Goal: Communication & Community: Answer question/provide support

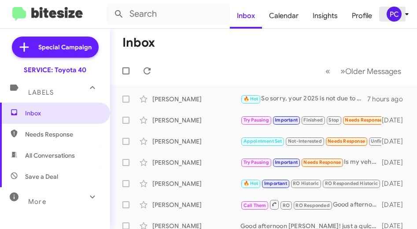
click at [390, 14] on div "PC" at bounding box center [393, 14] width 15 height 15
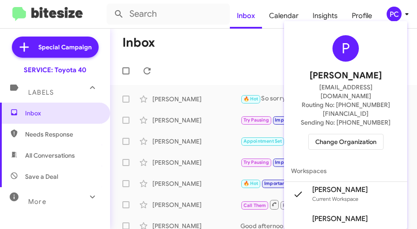
click at [347, 134] on span "Change Organization" at bounding box center [345, 141] width 61 height 15
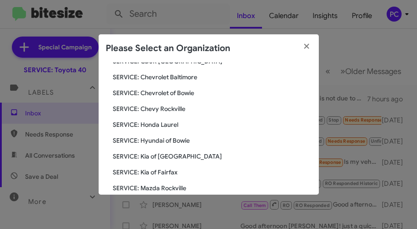
scroll to position [84, 0]
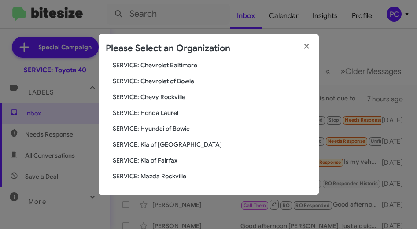
click at [158, 175] on span "SERVICE: Mazda Rockville" at bounding box center [212, 176] width 199 height 9
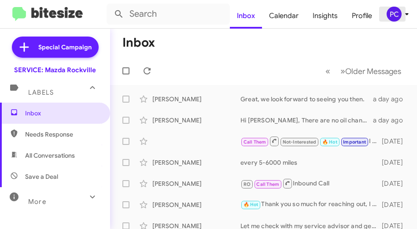
click at [397, 10] on div "PC" at bounding box center [393, 14] width 15 height 15
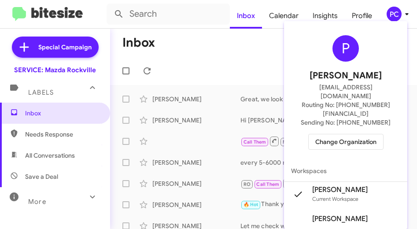
click at [348, 134] on span "Change Organization" at bounding box center [345, 141] width 61 height 15
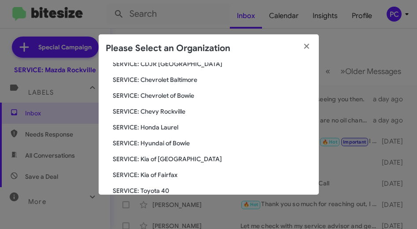
scroll to position [84, 0]
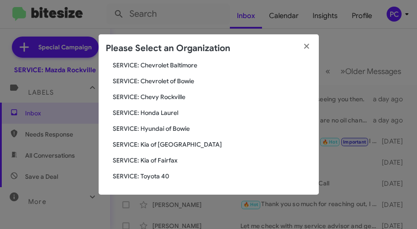
click at [151, 176] on span "SERVICE: Toyota 40" at bounding box center [212, 176] width 199 height 9
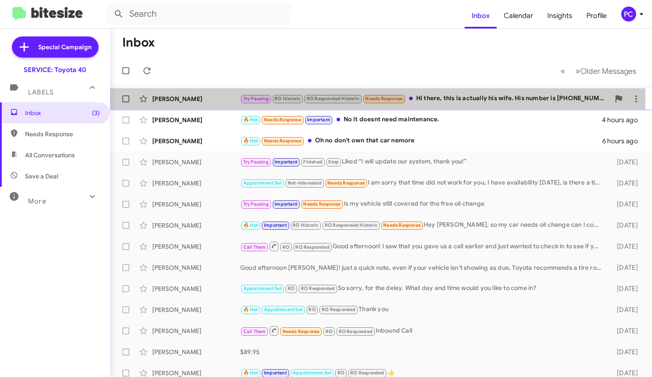
click at [208, 98] on div "[PERSON_NAME]" at bounding box center [196, 99] width 88 height 9
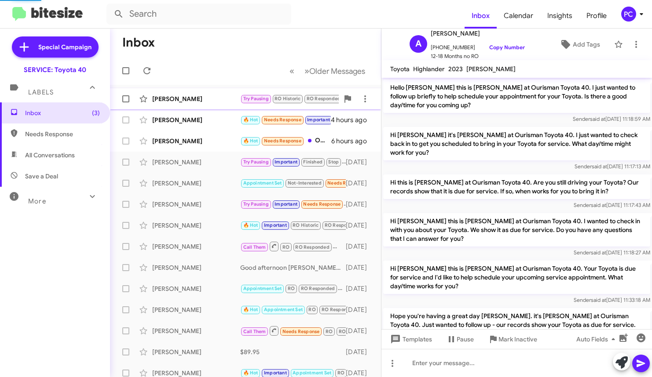
scroll to position [707, 0]
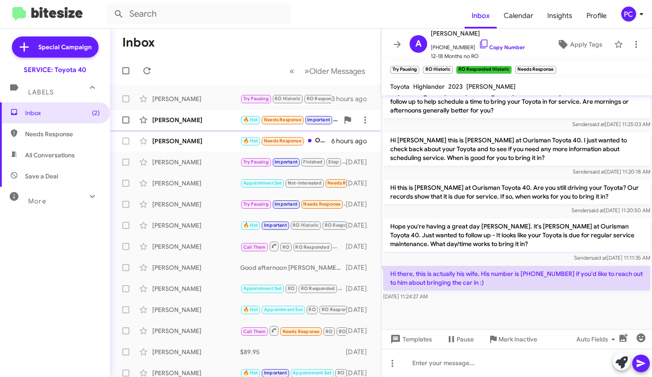
click at [205, 116] on div "[PERSON_NAME]" at bounding box center [196, 120] width 88 height 9
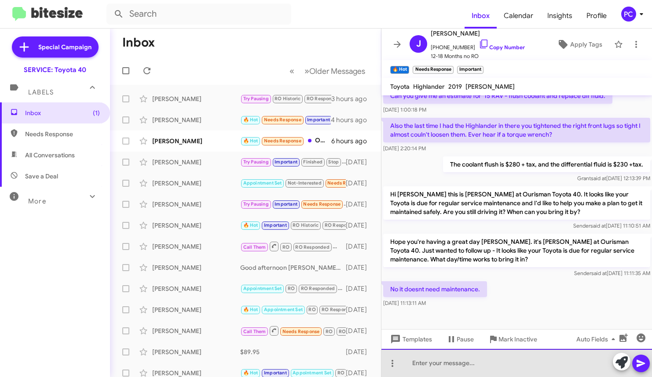
click at [416, 228] on div at bounding box center [516, 363] width 271 height 28
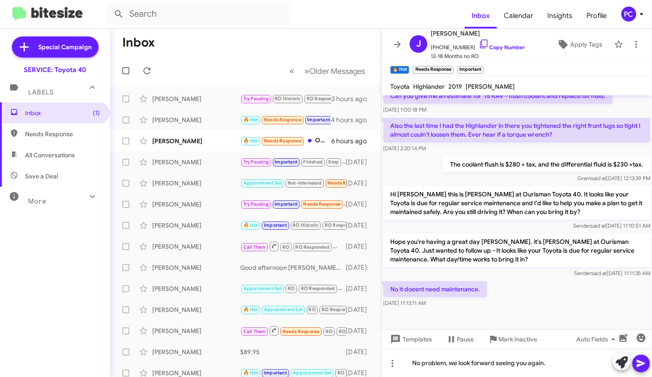
click at [416, 228] on icon at bounding box center [641, 363] width 11 height 11
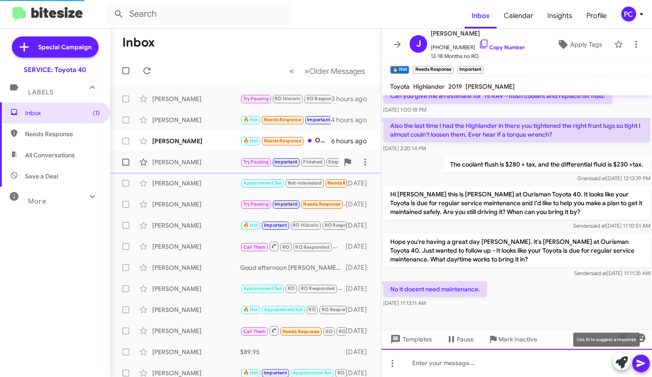
scroll to position [0, 0]
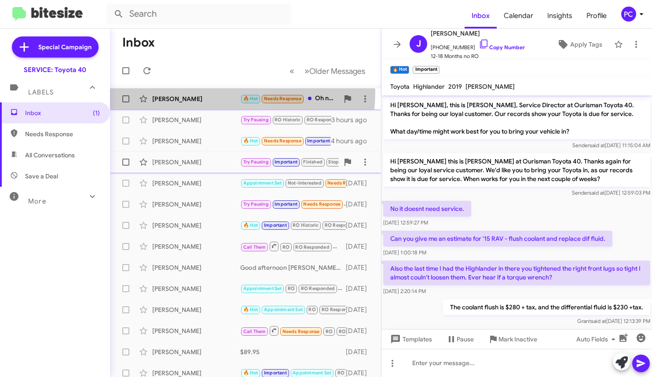
click at [212, 92] on div "Alyssa Antonetti 🔥 Hot Needs Response Oh no don't own that car nemore 6 hours a…" at bounding box center [245, 99] width 257 height 18
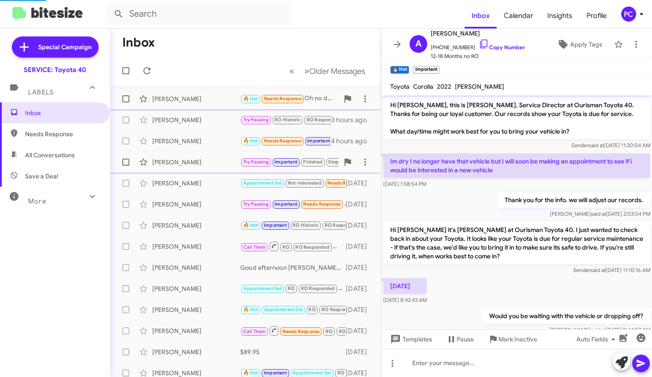
scroll to position [254, 0]
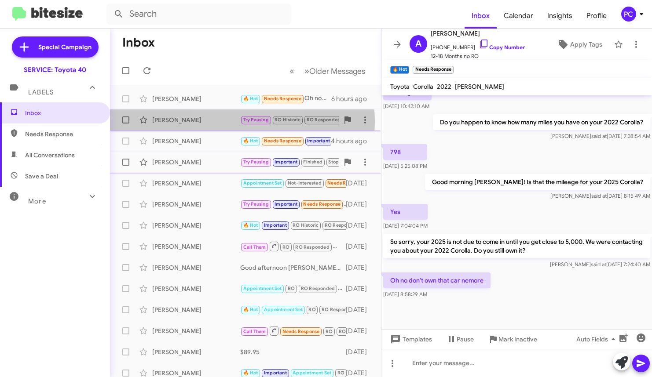
click at [227, 121] on div "[PERSON_NAME]" at bounding box center [196, 120] width 88 height 9
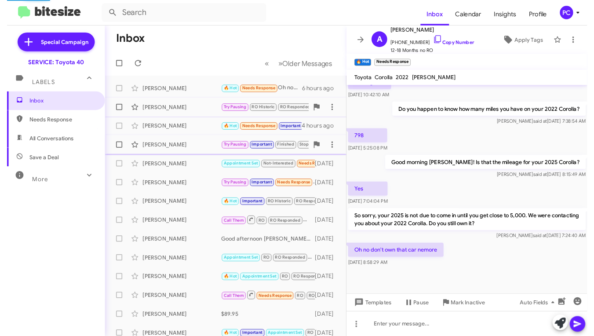
scroll to position [725, 0]
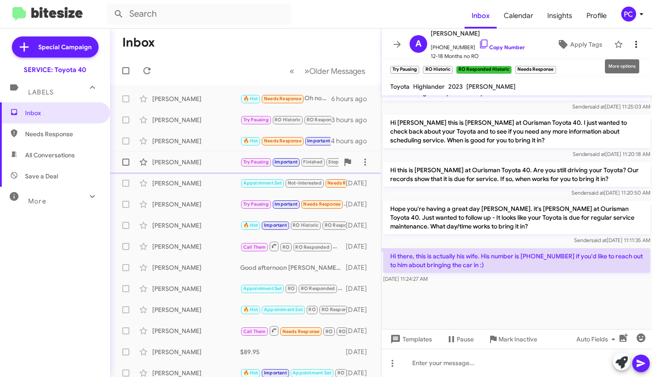
click at [416, 45] on icon at bounding box center [636, 44] width 11 height 11
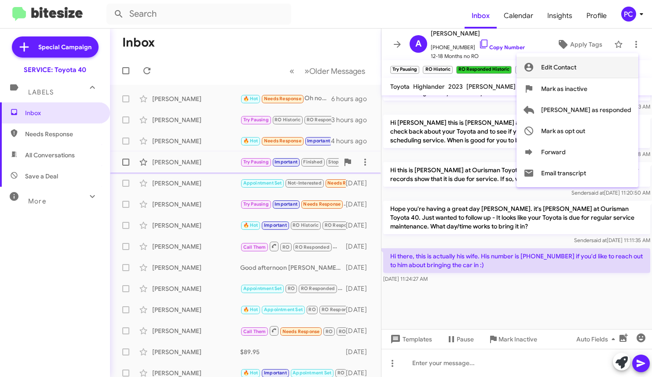
click at [416, 67] on span "Edit Contact" at bounding box center [558, 67] width 35 height 21
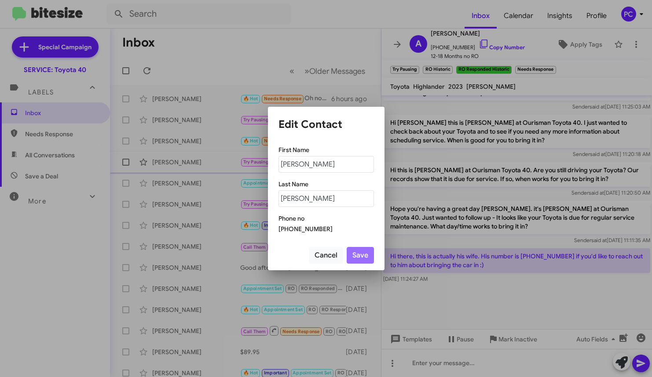
click at [325, 228] on div "+13023314656" at bounding box center [325, 229] width 95 height 9
drag, startPoint x: 324, startPoint y: 232, endPoint x: 267, endPoint y: 232, distance: 56.7
click at [267, 228] on div "Edit Contact First Name Andrew Last Name Volz Phone no +13023314656 Cancel Save" at bounding box center [326, 188] width 652 height 377
click at [340, 223] on div "Phone no +13023314656" at bounding box center [325, 223] width 95 height 19
drag, startPoint x: 320, startPoint y: 229, endPoint x: 274, endPoint y: 229, distance: 45.7
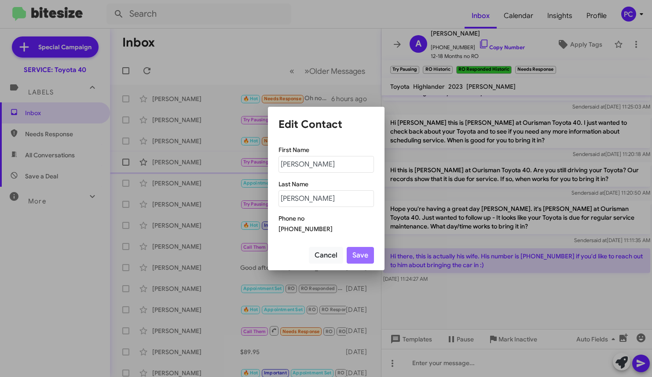
click at [274, 228] on div "First Name Andrew Last Name Volz Phone no +13023314656" at bounding box center [326, 190] width 117 height 102
click at [320, 228] on div "+13023314656" at bounding box center [325, 229] width 95 height 9
drag, startPoint x: 320, startPoint y: 230, endPoint x: 288, endPoint y: 228, distance: 32.2
click at [288, 228] on div "+13023314656" at bounding box center [325, 229] width 95 height 9
click at [329, 228] on button "Cancel" at bounding box center [326, 255] width 34 height 17
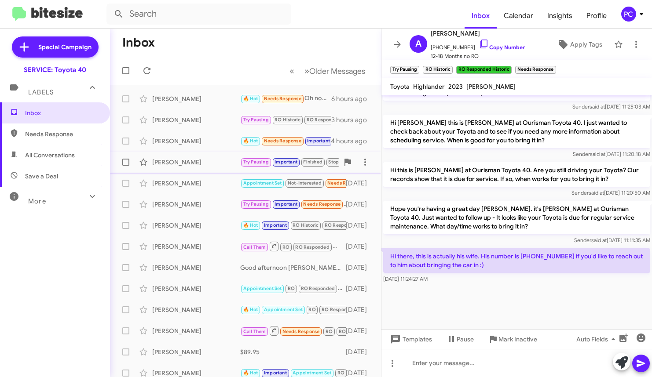
click at [230, 67] on mat-toolbar-row "« Previous » Next Older Messages" at bounding box center [245, 71] width 271 height 28
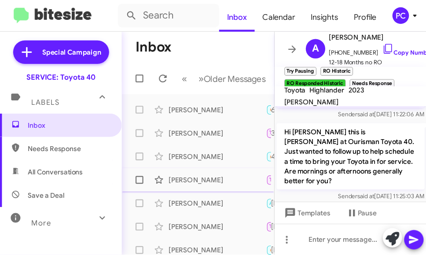
scroll to position [1042, 0]
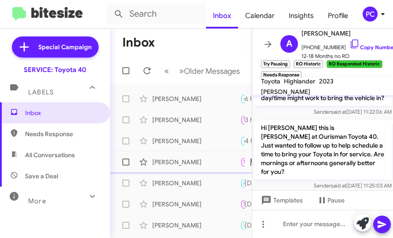
click at [165, 40] on mat-toolbar-row "Inbox" at bounding box center [181, 43] width 142 height 28
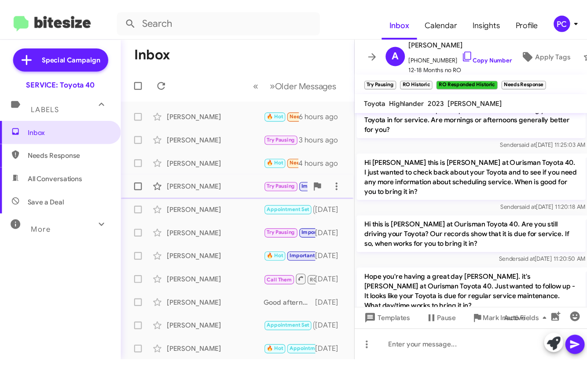
scroll to position [751, 0]
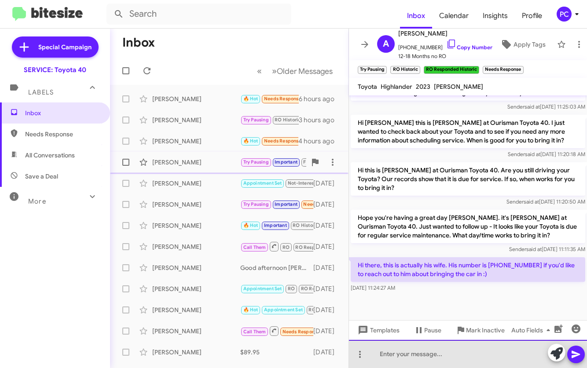
click at [371, 228] on div at bounding box center [468, 354] width 238 height 28
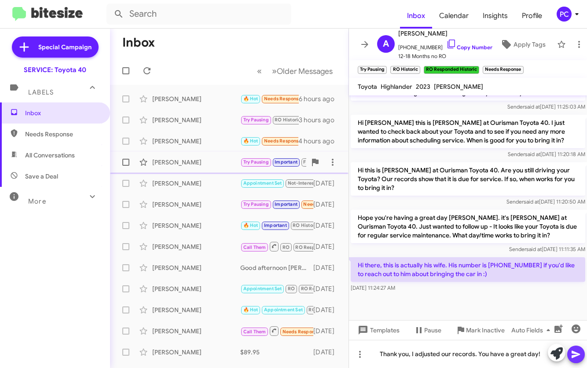
click at [416, 228] on icon at bounding box center [575, 354] width 11 height 11
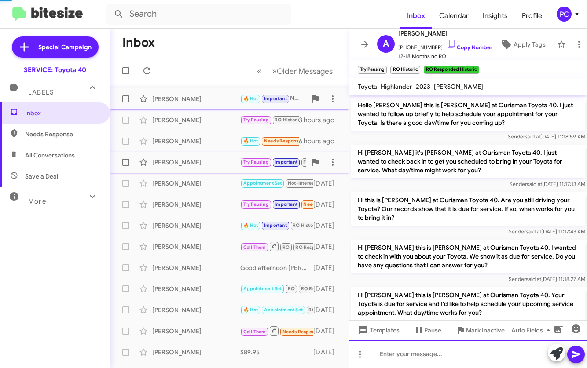
scroll to position [44, 0]
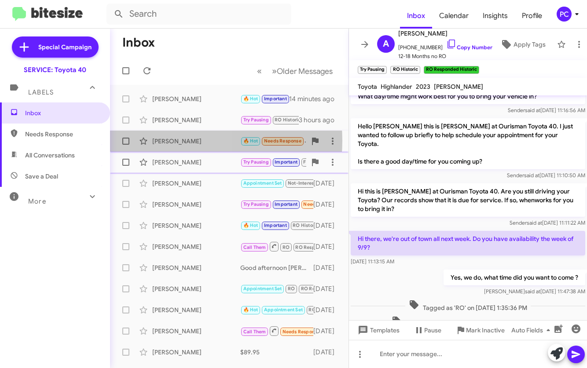
click at [175, 141] on div "[PERSON_NAME]" at bounding box center [196, 141] width 88 height 9
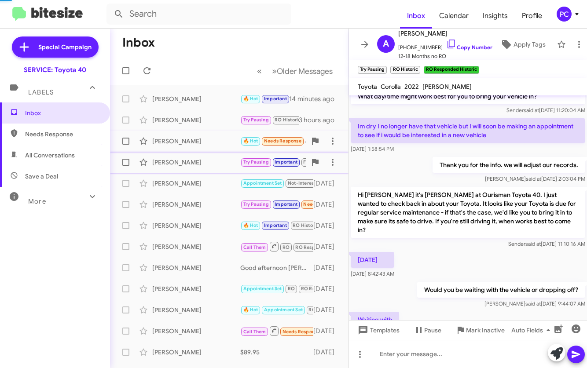
scroll to position [272, 0]
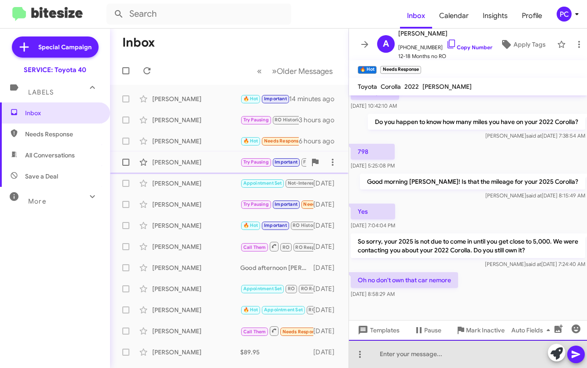
click at [370, 228] on div at bounding box center [468, 354] width 238 height 28
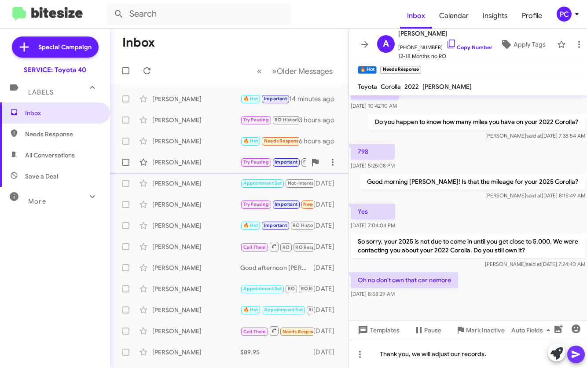
click at [416, 228] on icon at bounding box center [575, 354] width 8 height 7
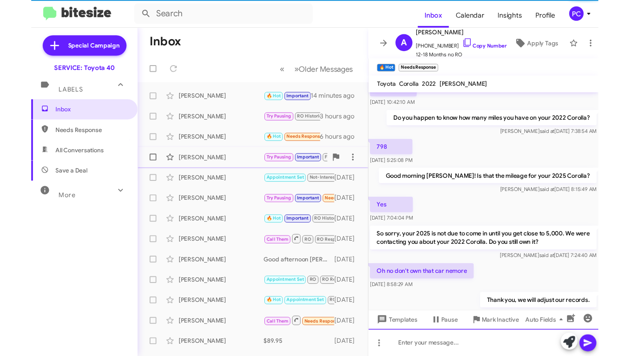
scroll to position [0, 0]
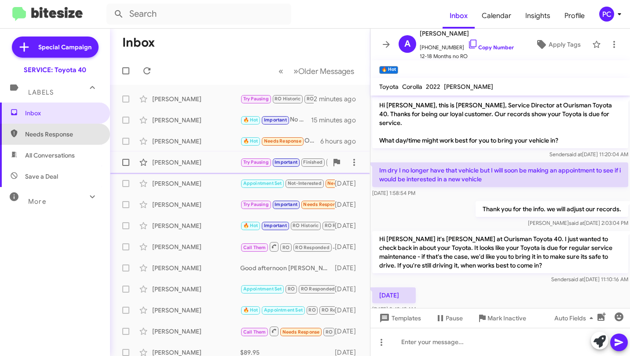
click at [62, 135] on span "Needs Response" at bounding box center [62, 134] width 75 height 9
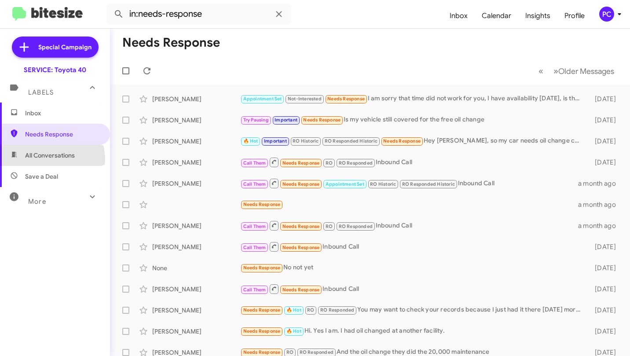
click at [48, 159] on span "All Conversations" at bounding box center [50, 155] width 50 height 9
type input "in:all-conversations"
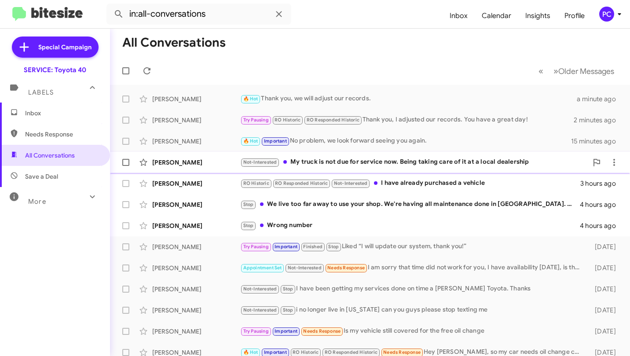
click at [210, 166] on div "Albert Adabo" at bounding box center [196, 162] width 88 height 9
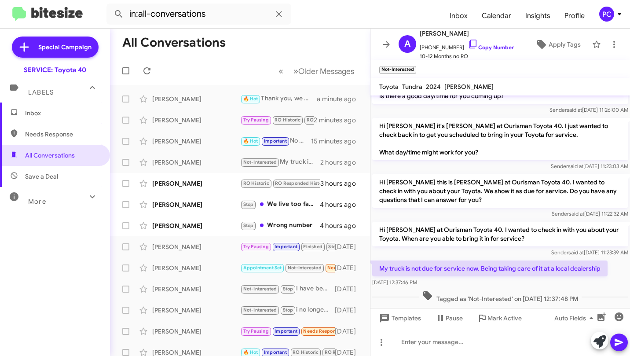
scroll to position [347, 0]
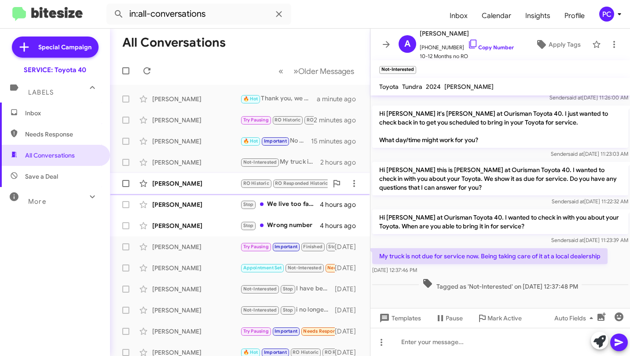
click at [216, 181] on div "Kenneth Skrocki" at bounding box center [196, 183] width 88 height 9
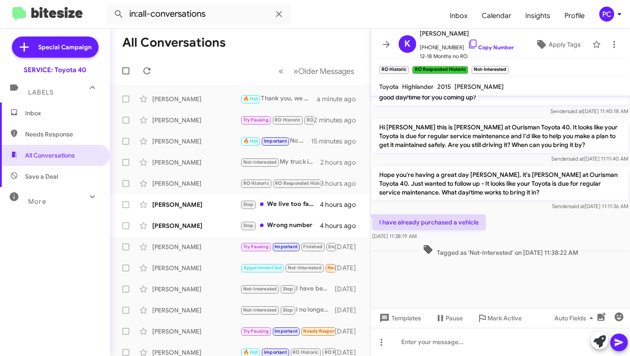
scroll to position [1156, 0]
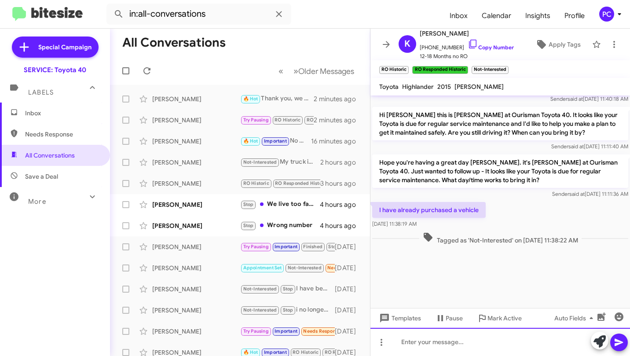
click at [395, 228] on div at bounding box center [500, 342] width 260 height 28
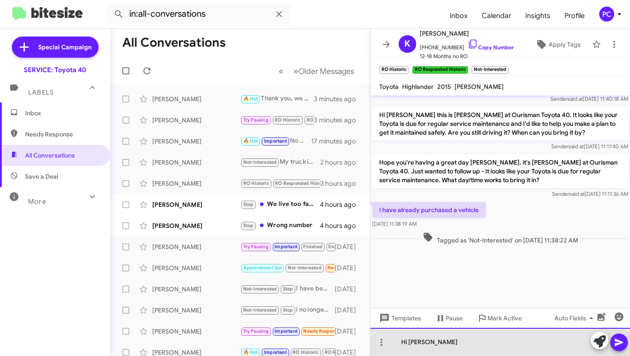
click at [416, 228] on div "Hi Kenneth" at bounding box center [500, 342] width 260 height 28
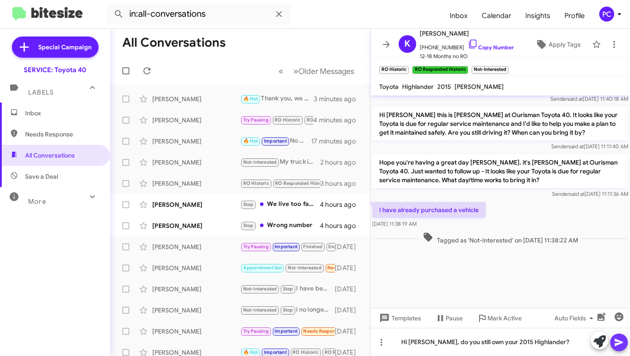
click at [416, 228] on icon at bounding box center [618, 342] width 8 height 7
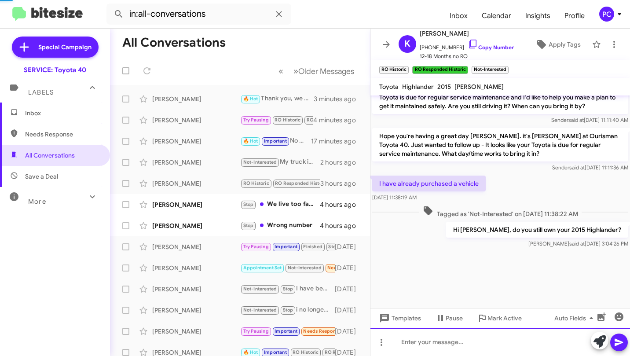
scroll to position [1188, 0]
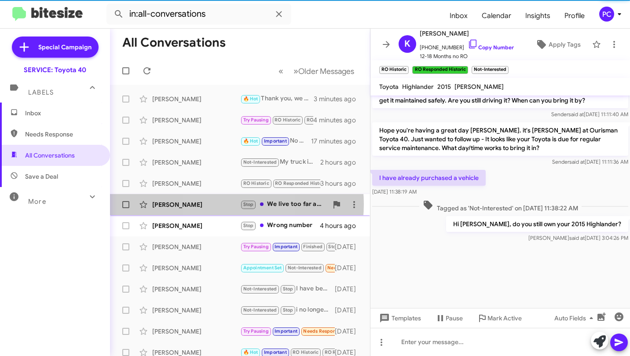
click at [217, 204] on div "Raymond Fitzgerald" at bounding box center [196, 204] width 88 height 9
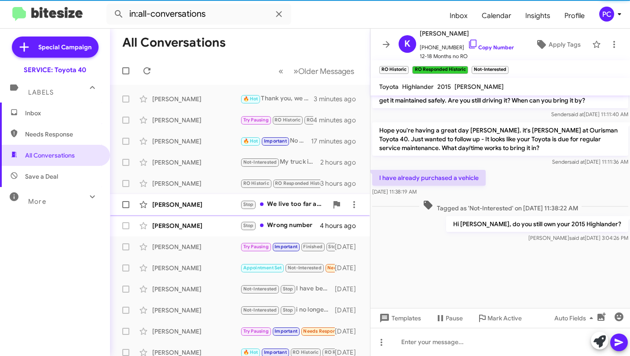
scroll to position [720, 0]
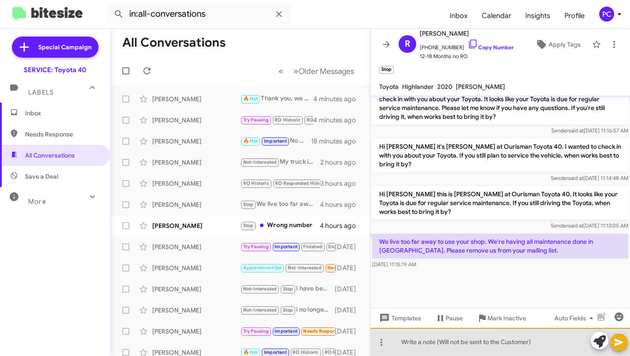
click at [397, 228] on div at bounding box center [500, 342] width 260 height 28
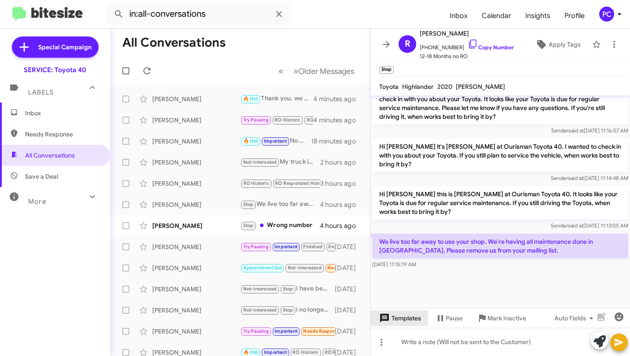
click at [408, 228] on span "Templates" at bounding box center [399, 318] width 44 height 16
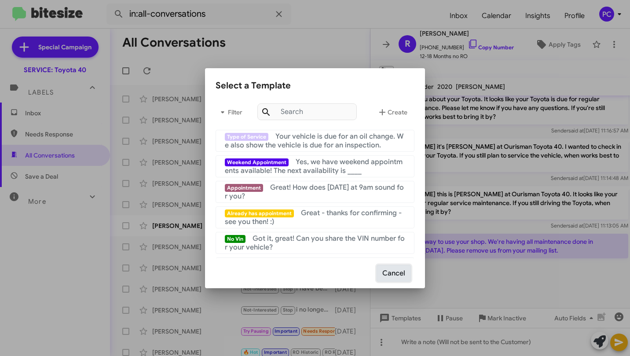
click at [392, 228] on button "Cancel" at bounding box center [394, 273] width 34 height 17
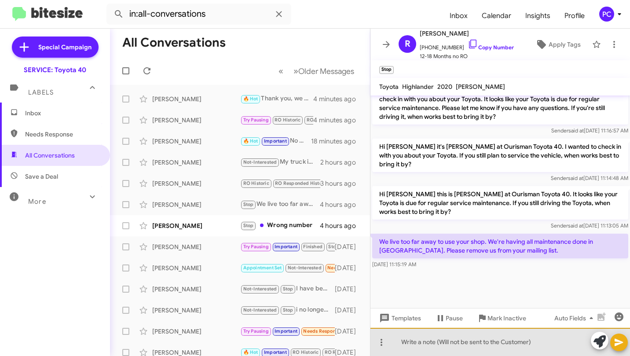
click at [394, 228] on div at bounding box center [500, 342] width 260 height 28
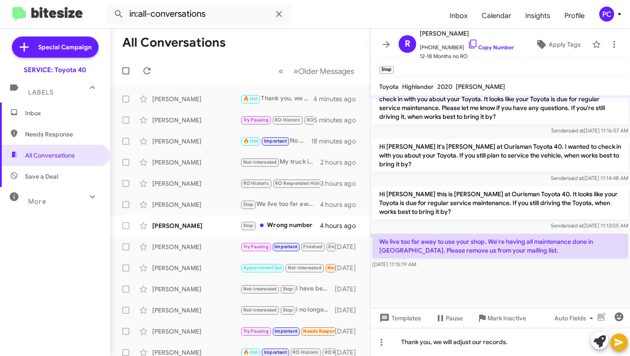
click at [416, 228] on icon at bounding box center [618, 342] width 8 height 7
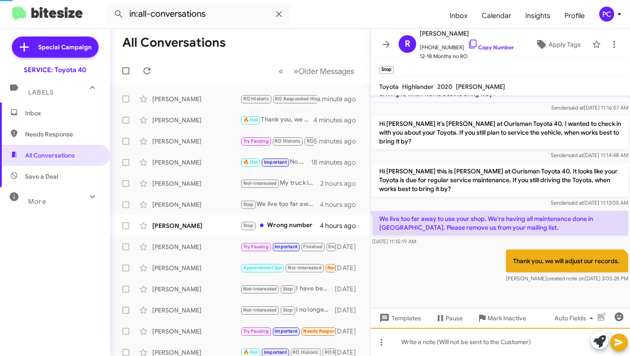
scroll to position [760, 0]
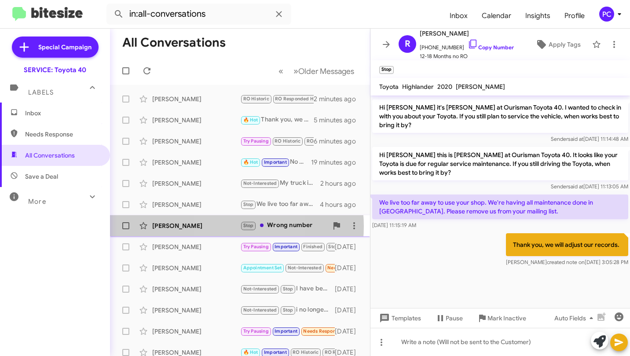
click at [223, 226] on div "Corbin Hoenick" at bounding box center [196, 225] width 88 height 9
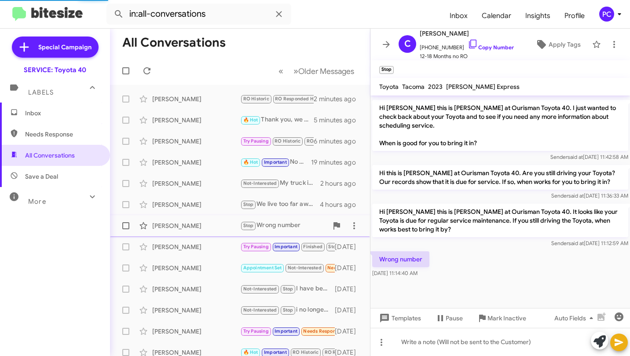
scroll to position [486, 0]
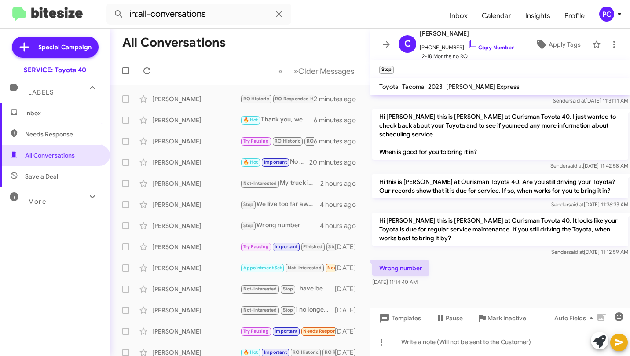
click at [44, 174] on span "Save a Deal" at bounding box center [41, 176] width 33 height 9
type input "in:not-interested"
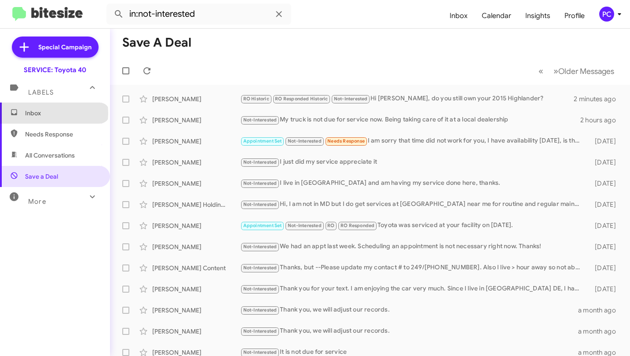
click at [54, 113] on span "Inbox" at bounding box center [62, 113] width 75 height 9
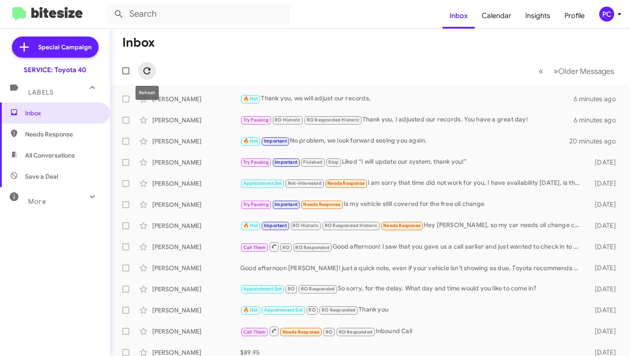
click at [145, 70] on icon at bounding box center [147, 71] width 11 height 11
click at [416, 15] on div "PC" at bounding box center [606, 14] width 15 height 15
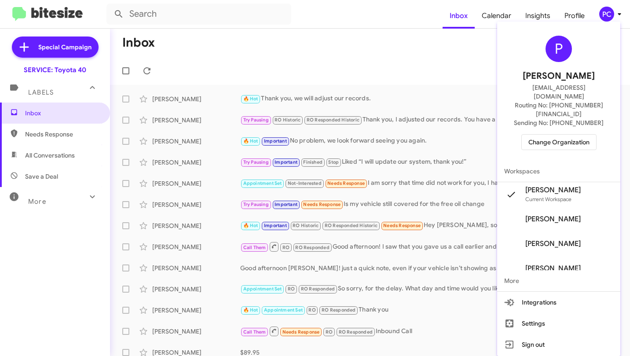
click at [416, 135] on span "Change Organization" at bounding box center [558, 142] width 61 height 15
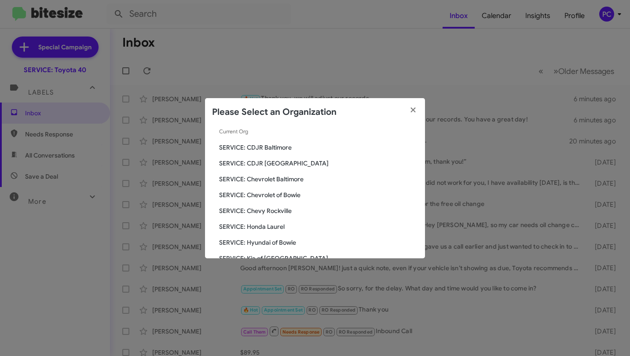
scroll to position [83, 0]
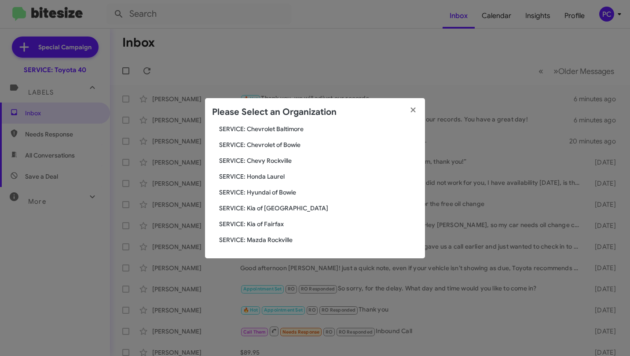
click at [258, 228] on span "SERVICE: Mazda Rockville" at bounding box center [318, 239] width 199 height 9
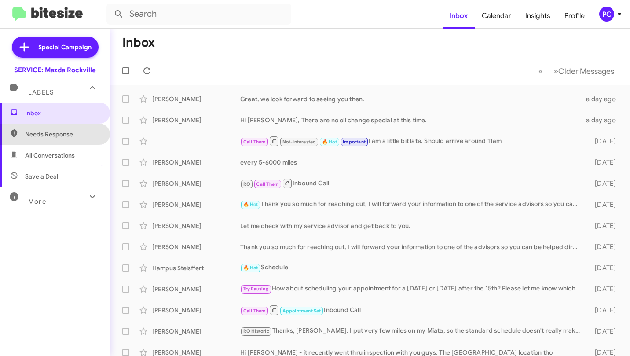
click at [66, 135] on span "Needs Response" at bounding box center [62, 134] width 75 height 9
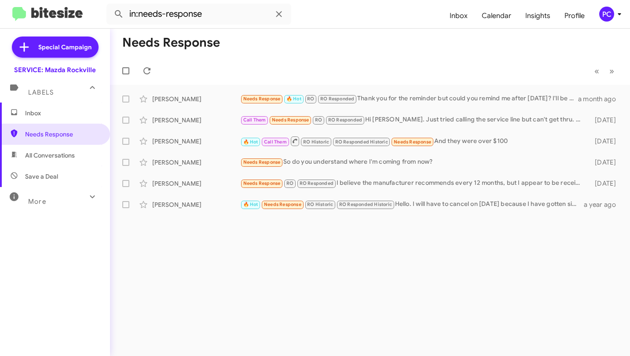
click at [61, 154] on span "All Conversations" at bounding box center [50, 155] width 50 height 9
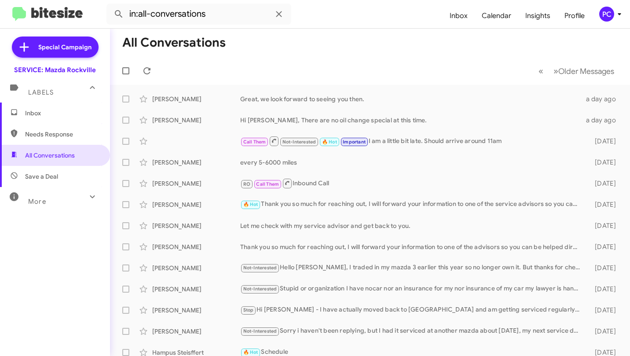
click at [51, 175] on span "Save a Deal" at bounding box center [41, 176] width 33 height 9
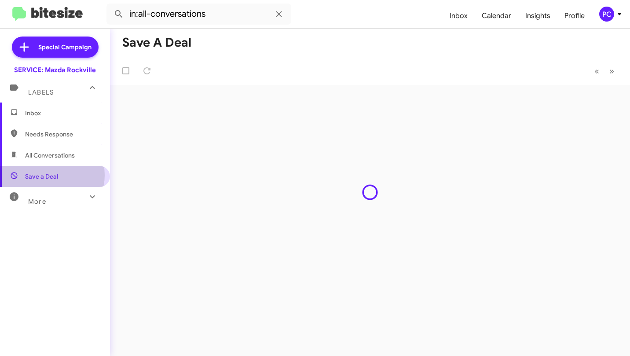
type input "in:not-interested"
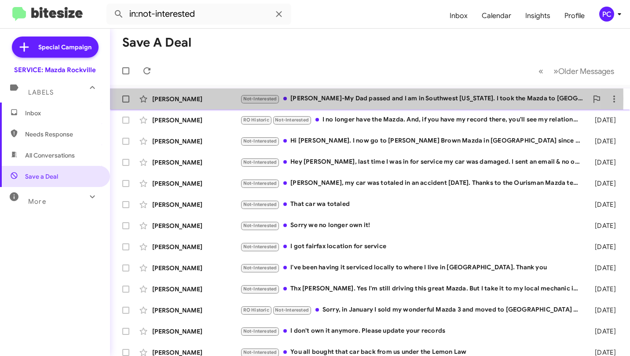
click at [221, 98] on div "Timothy Schuler" at bounding box center [196, 99] width 88 height 9
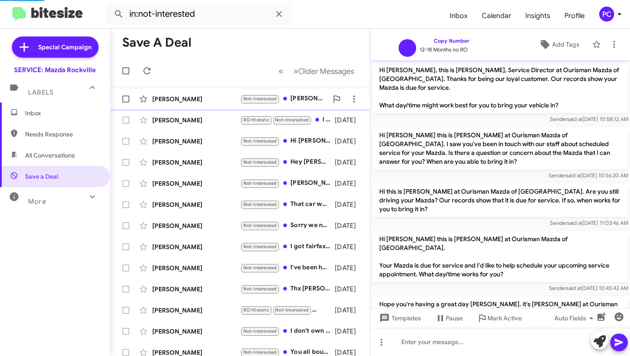
scroll to position [230, 0]
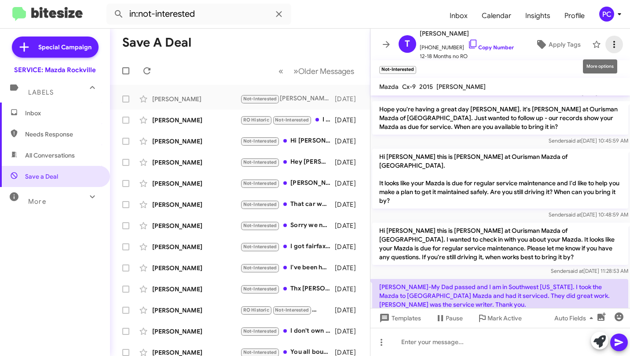
click at [613, 42] on icon at bounding box center [614, 44] width 2 height 7
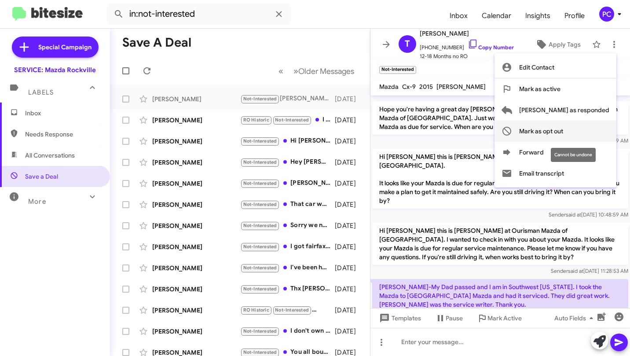
click at [563, 128] on span "Mark as opt out" at bounding box center [541, 131] width 44 height 21
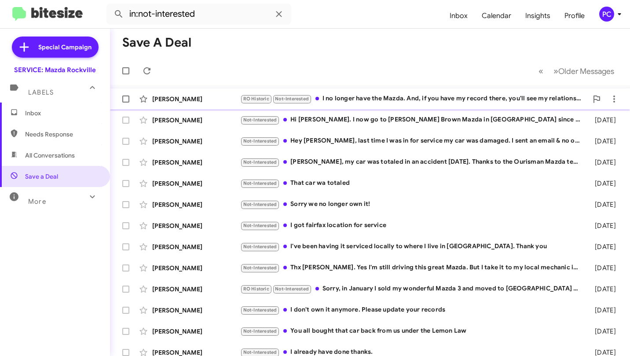
click at [218, 102] on div "Judy Pariseau" at bounding box center [196, 99] width 88 height 9
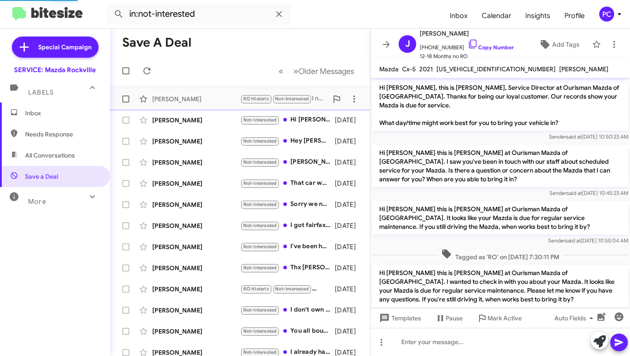
scroll to position [82, 0]
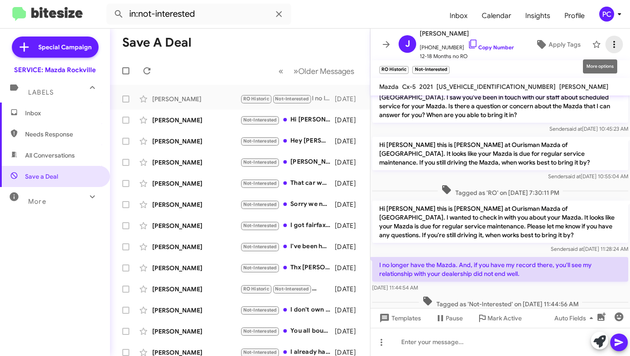
click at [609, 46] on icon at bounding box center [614, 44] width 11 height 11
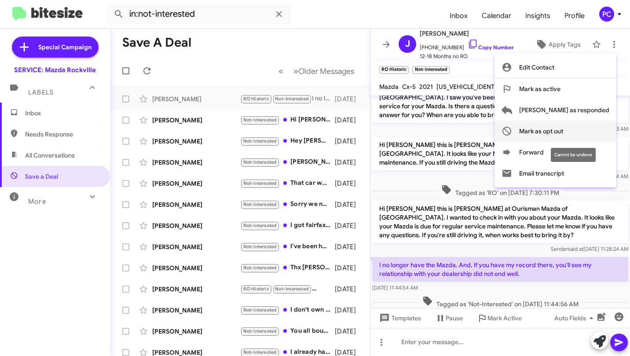
click at [563, 132] on span "Mark as opt out" at bounding box center [541, 131] width 44 height 21
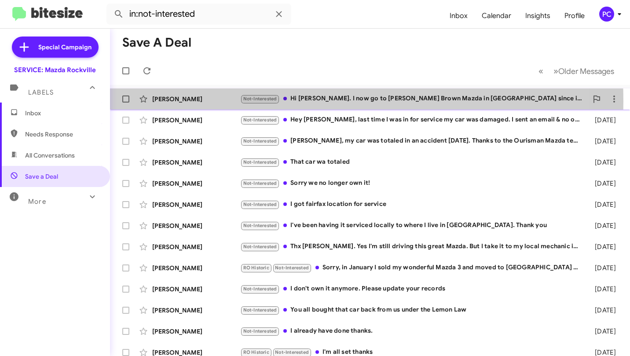
click at [215, 101] on div "Phong Lam" at bounding box center [196, 99] width 88 height 9
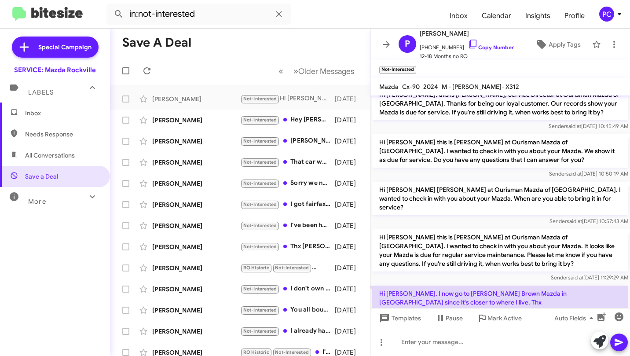
scroll to position [46, 0]
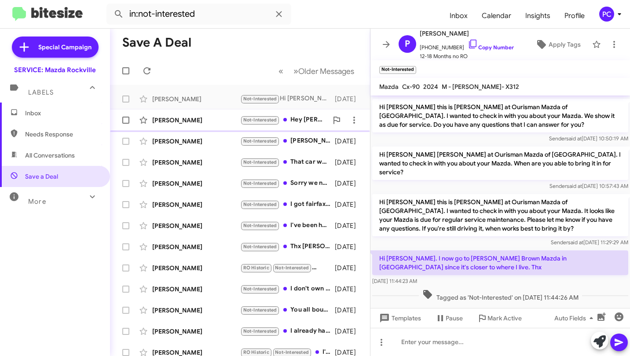
click at [229, 121] on div "Curmisha Leatham" at bounding box center [196, 120] width 88 height 9
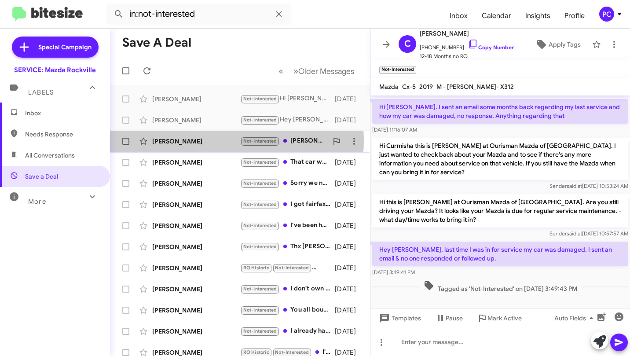
click at [223, 141] on div "Jonathan Rusch" at bounding box center [196, 141] width 88 height 9
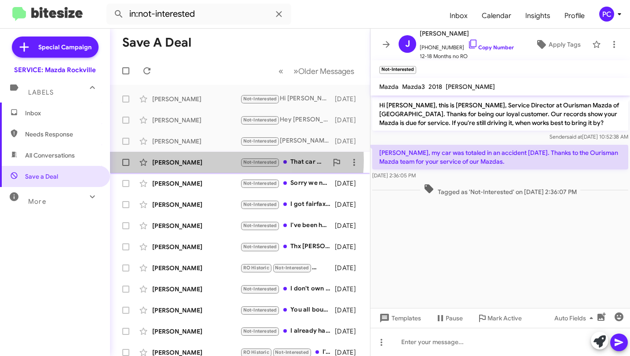
click at [216, 160] on div "Jeremy Moore" at bounding box center [196, 162] width 88 height 9
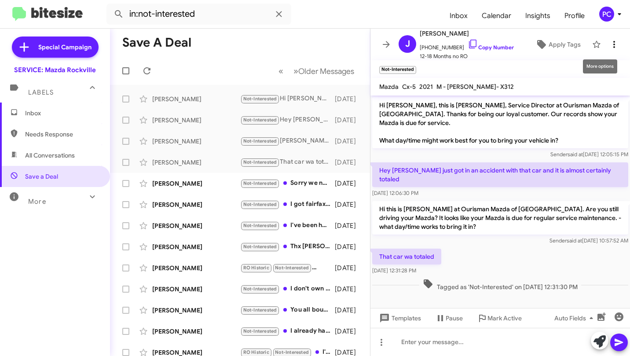
click at [609, 44] on icon at bounding box center [614, 44] width 11 height 11
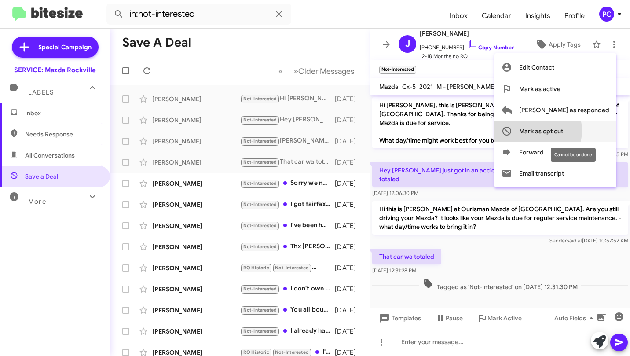
click at [563, 131] on span "Mark as opt out" at bounding box center [541, 131] width 44 height 21
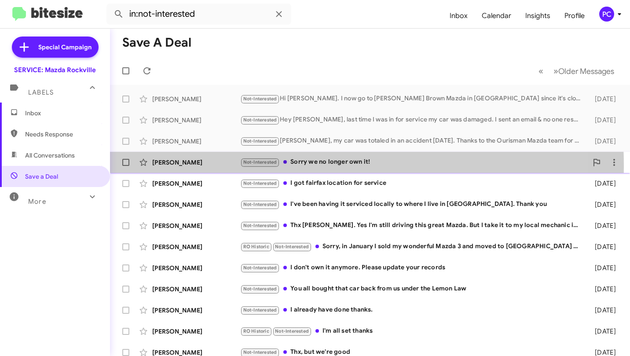
click at [215, 166] on div "Matthew Taglieri" at bounding box center [196, 162] width 88 height 9
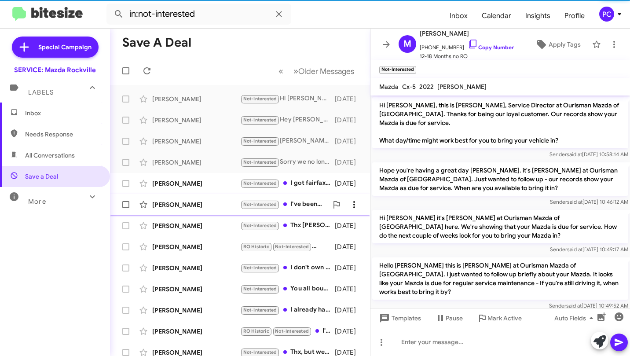
scroll to position [113, 0]
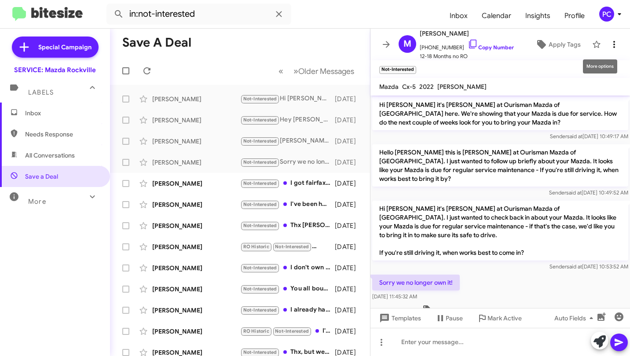
click at [609, 45] on icon at bounding box center [614, 44] width 11 height 11
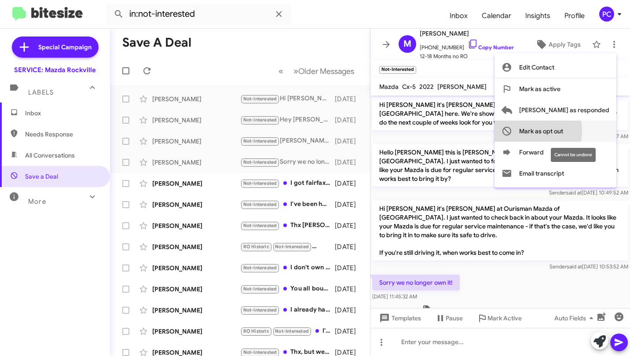
click at [563, 131] on span "Mark as opt out" at bounding box center [541, 131] width 44 height 21
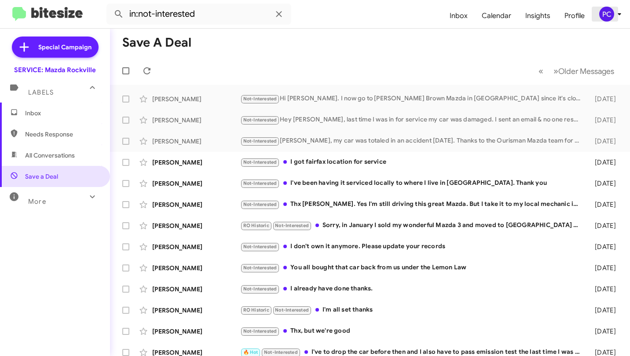
click at [607, 15] on div "PC" at bounding box center [606, 14] width 15 height 15
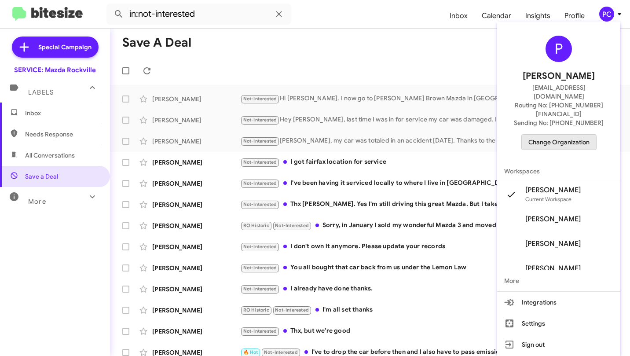
click at [562, 135] on span "Change Organization" at bounding box center [558, 142] width 61 height 15
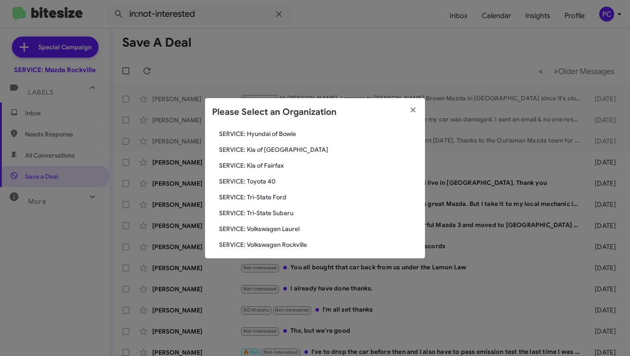
scroll to position [162, 0]
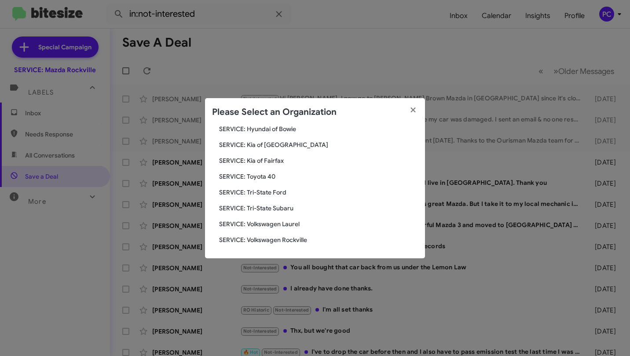
click at [255, 190] on span "SERVICE: Tri-State Ford" at bounding box center [318, 192] width 199 height 9
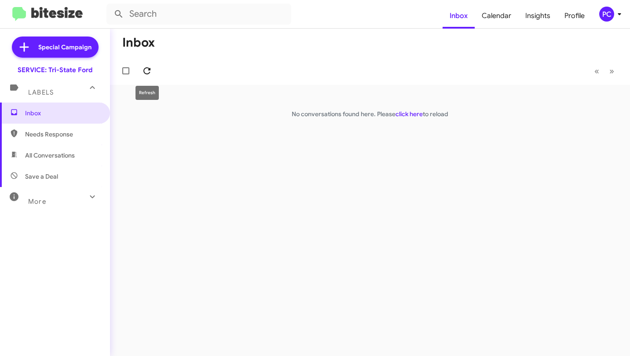
click at [146, 70] on icon at bounding box center [147, 71] width 11 height 11
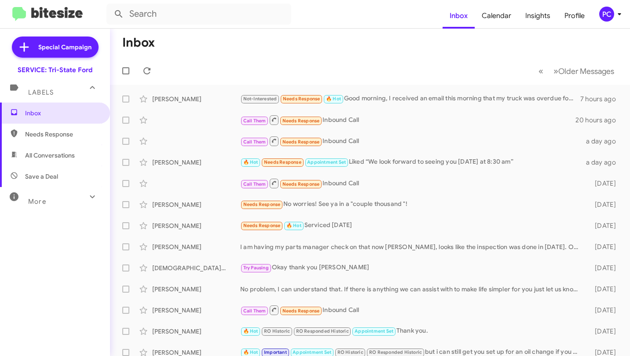
click at [41, 134] on span "Needs Response" at bounding box center [62, 134] width 75 height 9
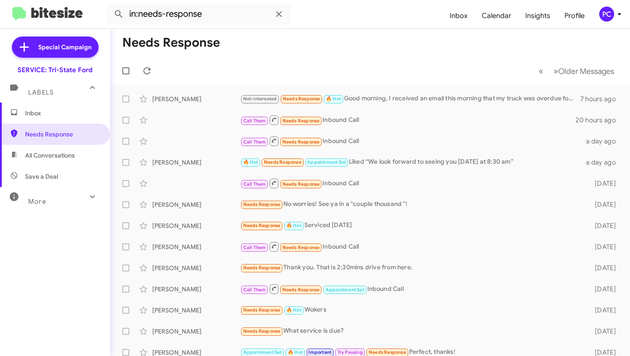
click at [39, 156] on span "All Conversations" at bounding box center [50, 155] width 50 height 9
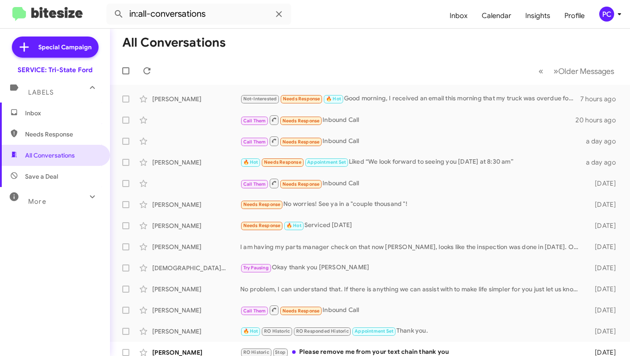
click at [42, 176] on span "Save a Deal" at bounding box center [41, 176] width 33 height 9
type input "in:not-interested"
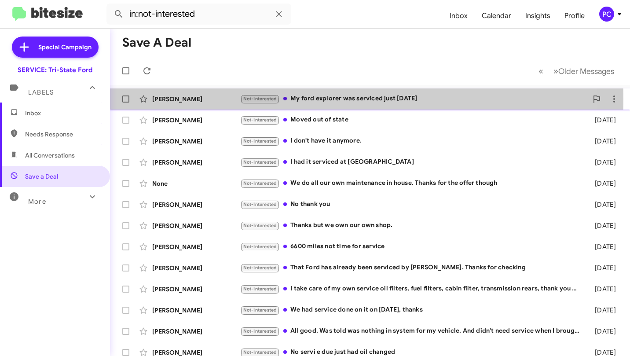
click at [219, 99] on div "Bradley Lewis" at bounding box center [196, 99] width 88 height 9
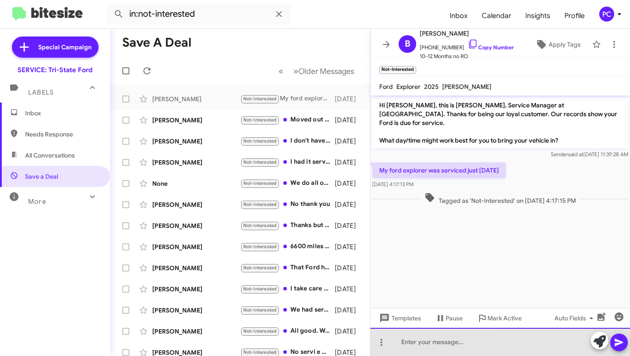
click at [394, 342] on div at bounding box center [500, 342] width 260 height 28
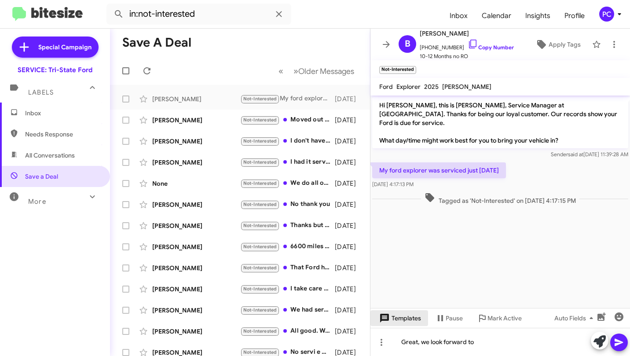
click at [412, 321] on span "Templates" at bounding box center [399, 318] width 44 height 16
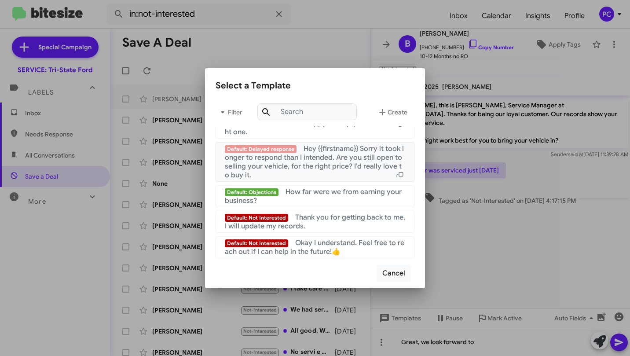
scroll to position [590, 0]
click at [318, 246] on span "Okay I understand. Feel free to reach out if I can help in the future!👍" at bounding box center [314, 247] width 179 height 18
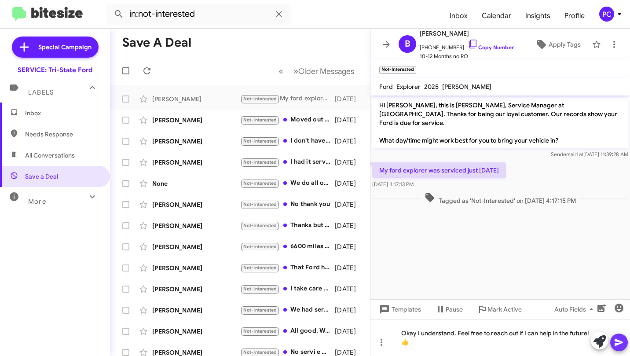
click at [618, 343] on icon at bounding box center [618, 342] width 8 height 7
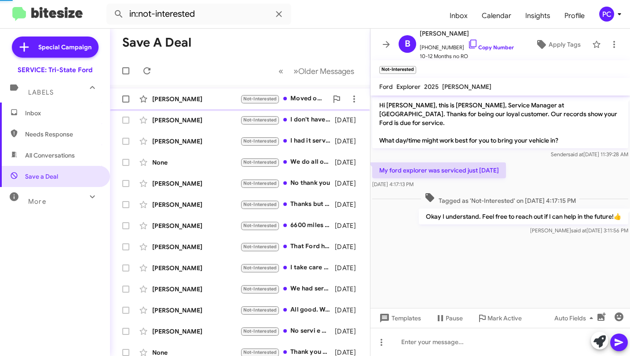
click at [199, 118] on div "Alex Kubala" at bounding box center [196, 120] width 88 height 9
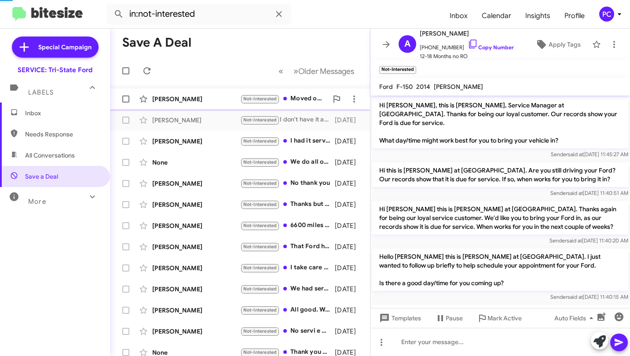
scroll to position [406, 0]
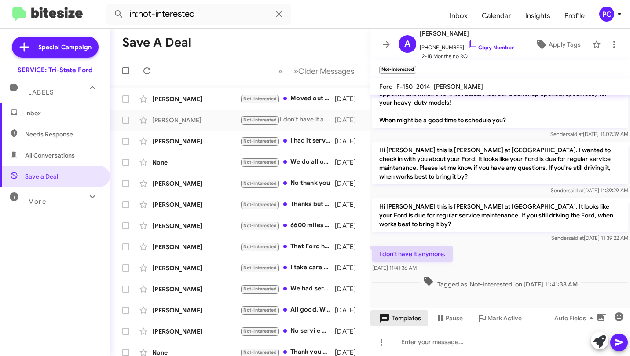
click at [403, 317] on span "Templates" at bounding box center [399, 318] width 44 height 16
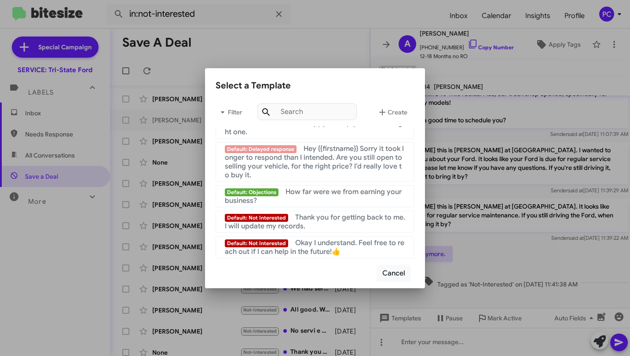
scroll to position [590, 0]
click at [333, 219] on span "Thank you for getting back to me. I will update my records." at bounding box center [315, 222] width 180 height 18
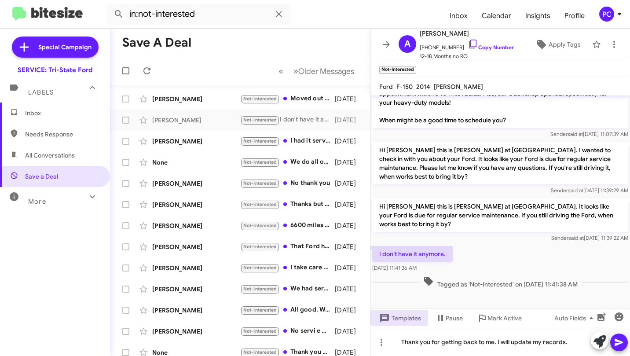
click at [619, 344] on icon at bounding box center [618, 342] width 8 height 7
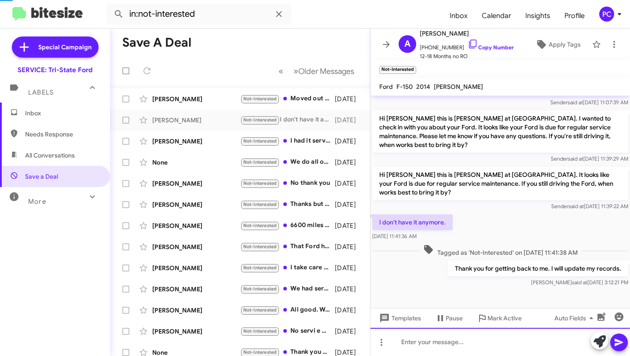
scroll to position [438, 0]
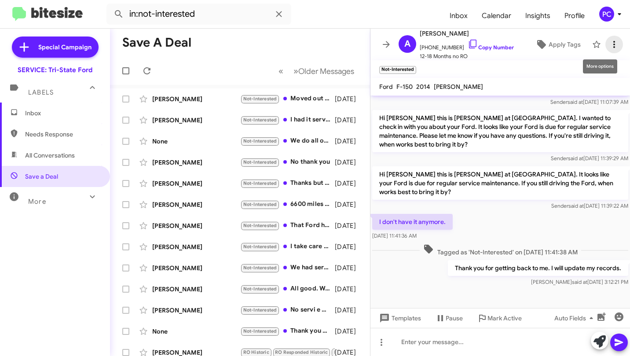
click at [609, 40] on icon at bounding box center [614, 44] width 11 height 11
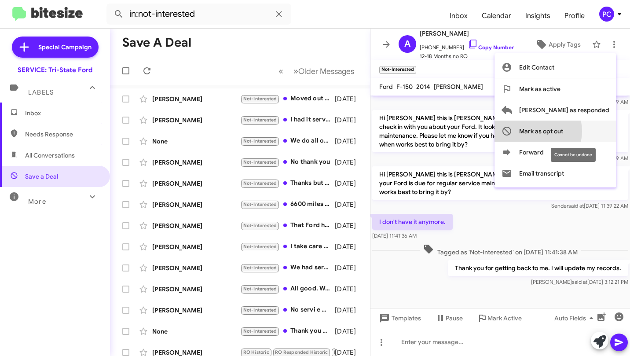
click at [563, 131] on span "Mark as opt out" at bounding box center [541, 131] width 44 height 21
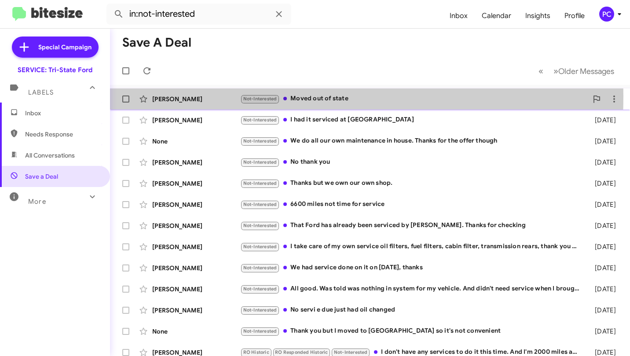
click at [215, 96] on div "Judith Shultz" at bounding box center [196, 99] width 88 height 9
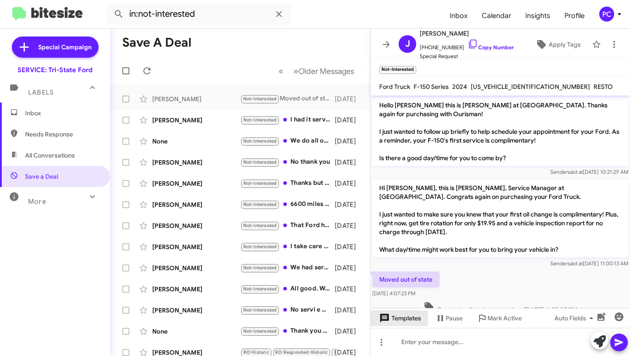
click at [400, 318] on span "Templates" at bounding box center [399, 318] width 44 height 16
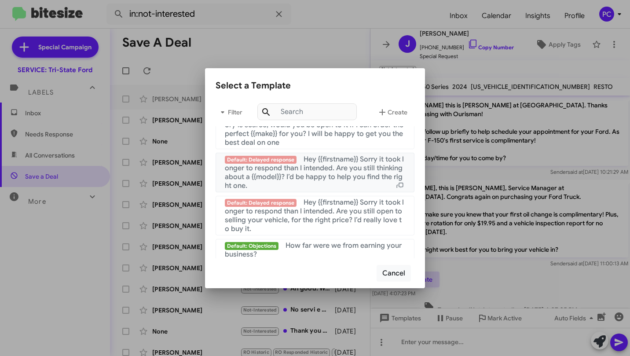
scroll to position [590, 0]
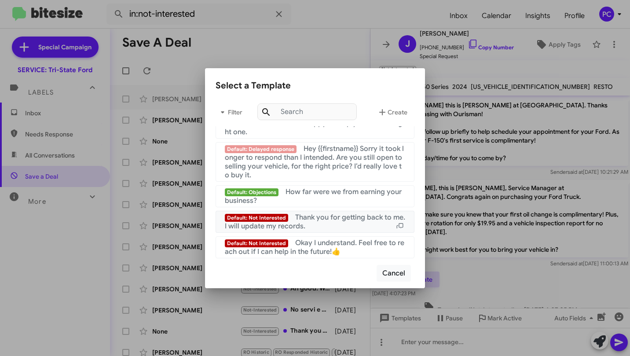
click at [324, 223] on div "Default: Not Interested Thank you for getting back to me. I will update my reco…" at bounding box center [315, 222] width 180 height 18
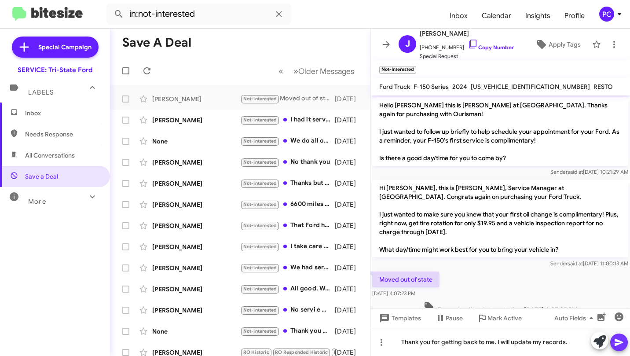
click at [618, 345] on icon at bounding box center [619, 342] width 11 height 11
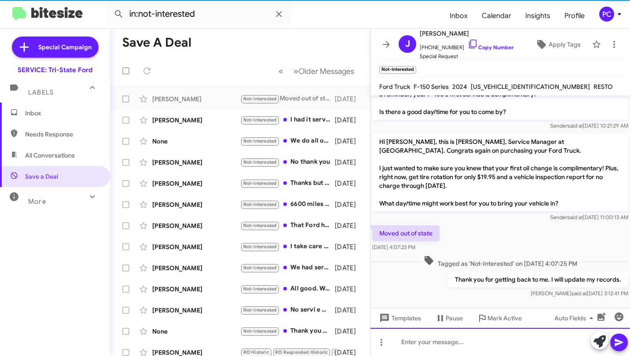
scroll to position [49, 0]
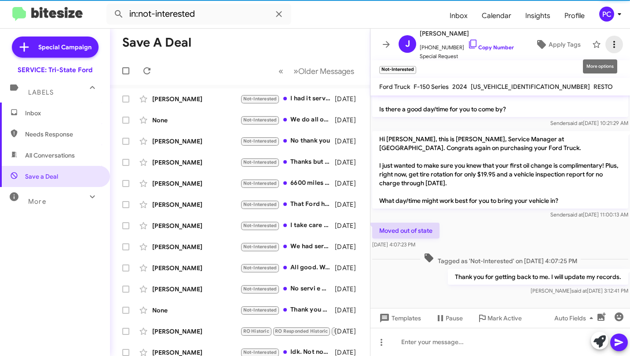
click at [609, 40] on icon at bounding box center [614, 44] width 11 height 11
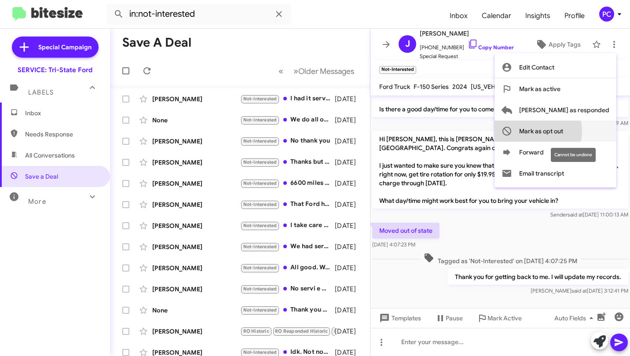
click at [563, 131] on span "Mark as opt out" at bounding box center [541, 131] width 44 height 21
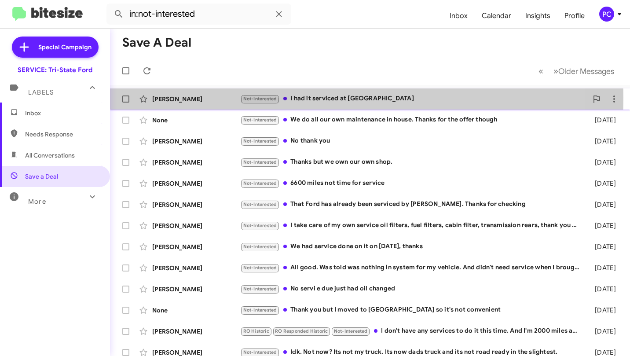
click at [213, 98] on div "Ron Bennett" at bounding box center [196, 99] width 88 height 9
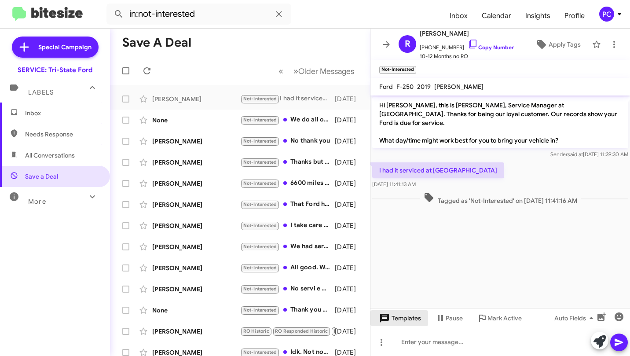
click at [401, 320] on span "Templates" at bounding box center [399, 318] width 44 height 16
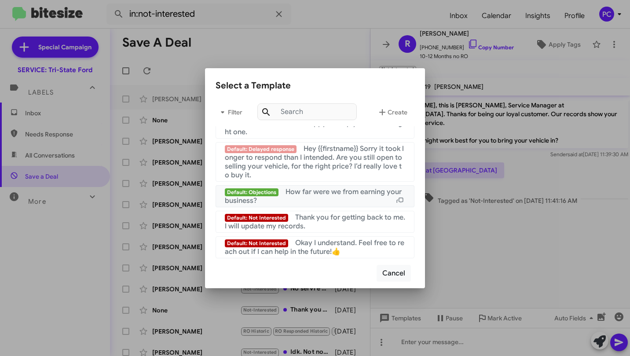
scroll to position [590, 0]
click at [359, 252] on div "Default: Not Interested Okay I understand. Feel free to reach out if I can help…" at bounding box center [315, 247] width 180 height 18
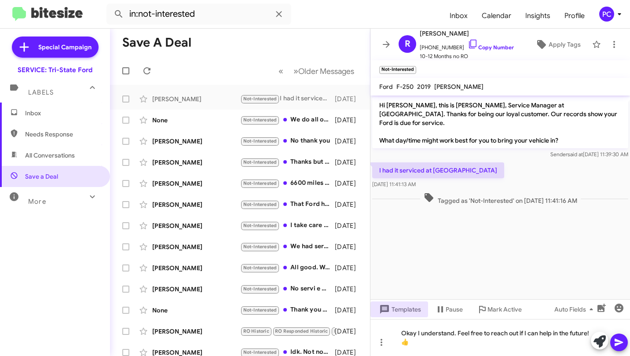
click at [623, 344] on icon at bounding box center [619, 342] width 11 height 11
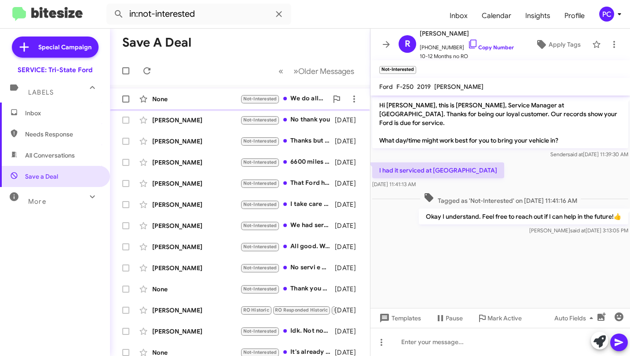
click at [219, 103] on div "None Not-Interested We do all our own maintenance in house. Thanks for the offe…" at bounding box center [240, 99] width 246 height 18
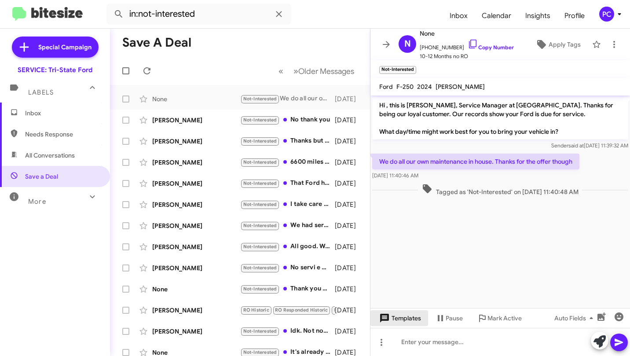
click at [413, 318] on span "Templates" at bounding box center [399, 318] width 44 height 16
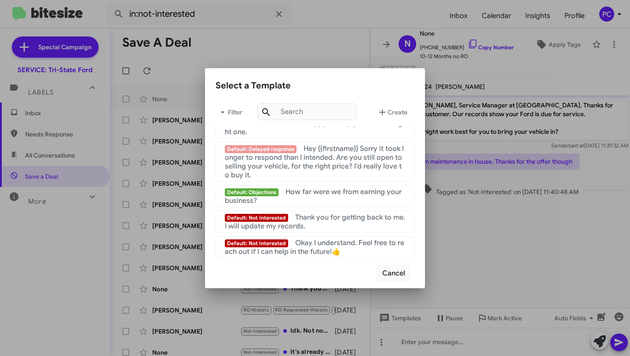
scroll to position [590, 0]
click at [323, 243] on span "Okay I understand. Feel free to reach out if I can help in the future!👍" at bounding box center [314, 247] width 179 height 18
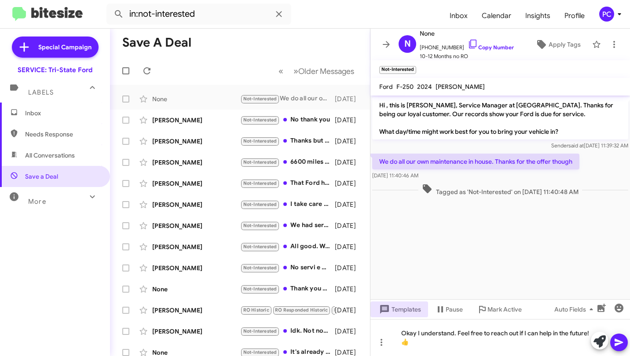
click at [622, 343] on icon at bounding box center [619, 342] width 11 height 11
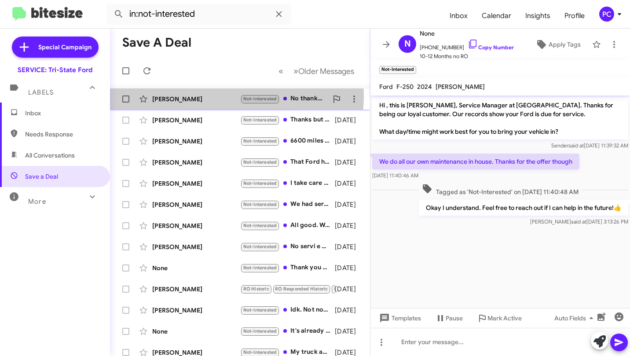
click at [219, 96] on div "Thomas Donaldson" at bounding box center [196, 99] width 88 height 9
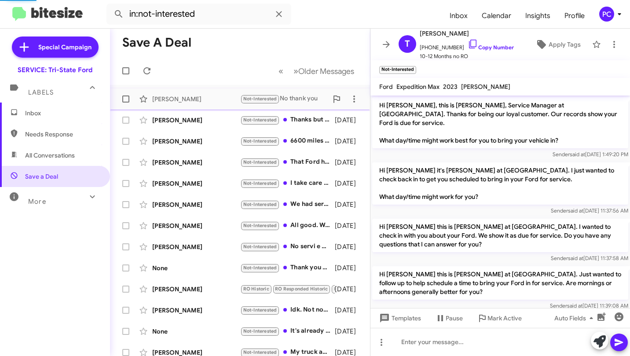
scroll to position [55, 0]
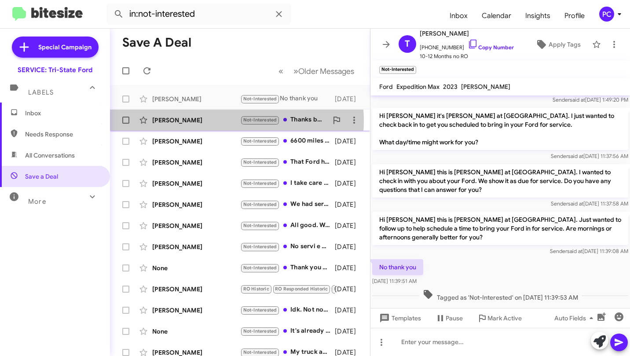
click at [223, 121] on div "Jeffery Celeste" at bounding box center [196, 120] width 88 height 9
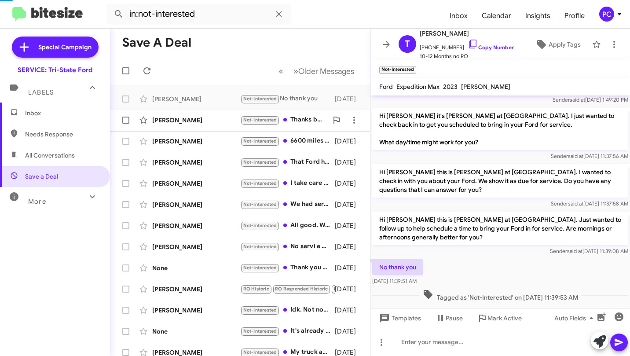
scroll to position [17, 0]
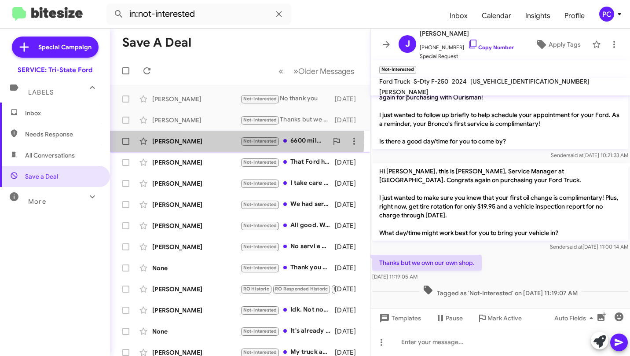
click at [217, 137] on div "Joseph Tanner" at bounding box center [196, 141] width 88 height 9
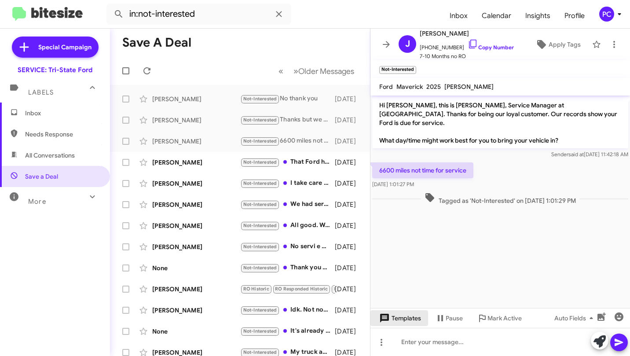
click at [402, 319] on span "Templates" at bounding box center [399, 318] width 44 height 16
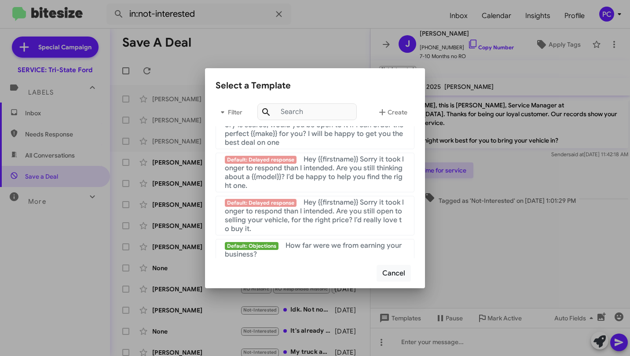
scroll to position [590, 0]
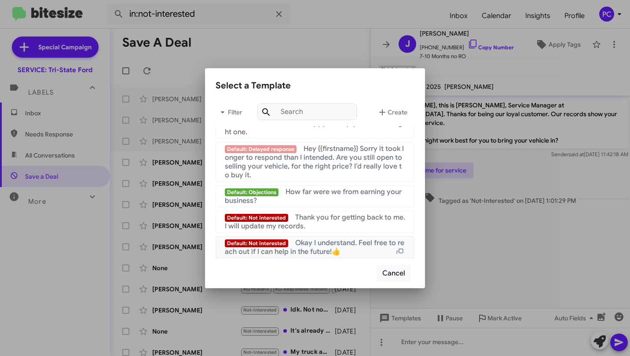
click at [317, 250] on span "Okay I understand. Feel free to reach out if I can help in the future!👍" at bounding box center [314, 247] width 179 height 18
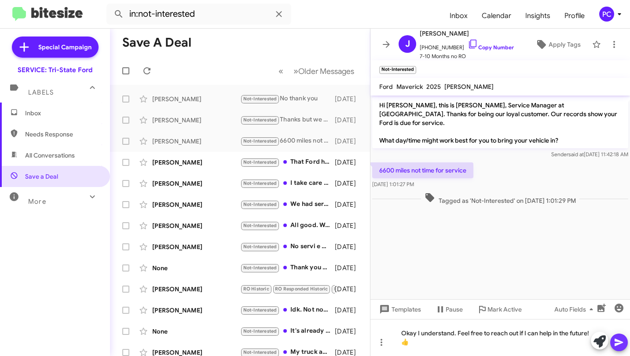
click at [616, 343] on icon at bounding box center [619, 342] width 11 height 11
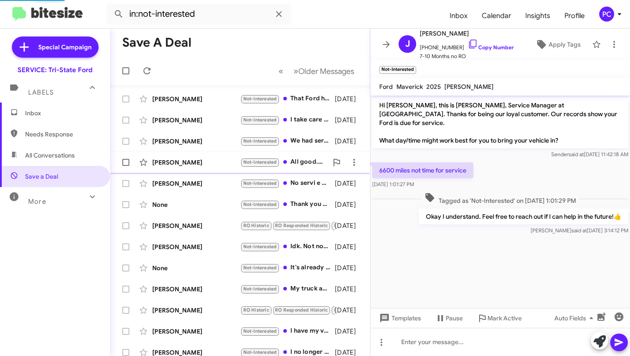
click at [228, 158] on div "Jason Anderson" at bounding box center [196, 162] width 88 height 9
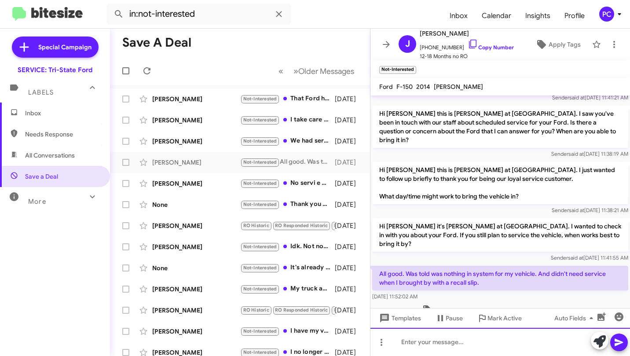
click at [396, 342] on div at bounding box center [500, 342] width 260 height 28
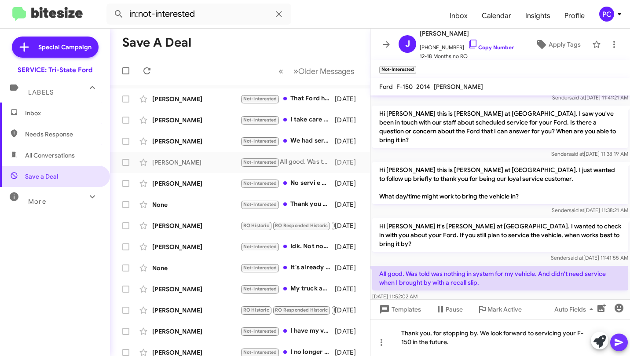
click at [621, 344] on icon at bounding box center [619, 342] width 11 height 11
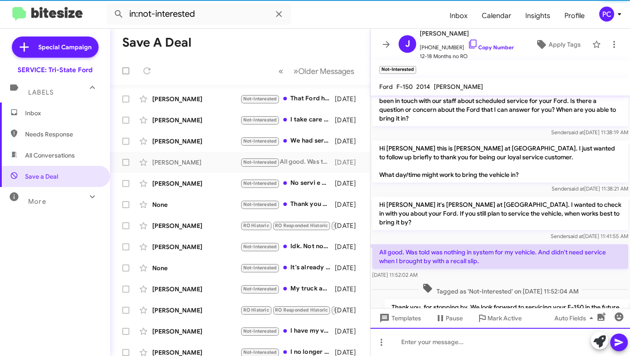
scroll to position [128, 0]
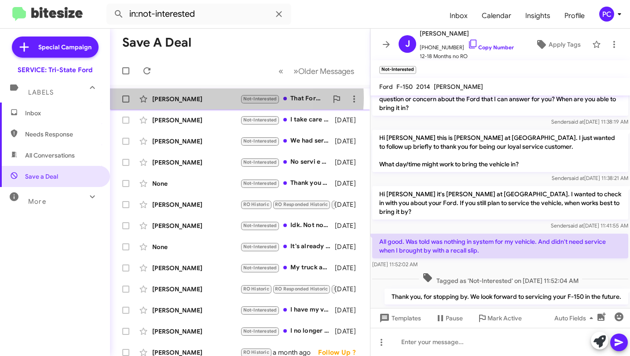
click at [227, 98] on div "Gordon Mccormick" at bounding box center [196, 99] width 88 height 9
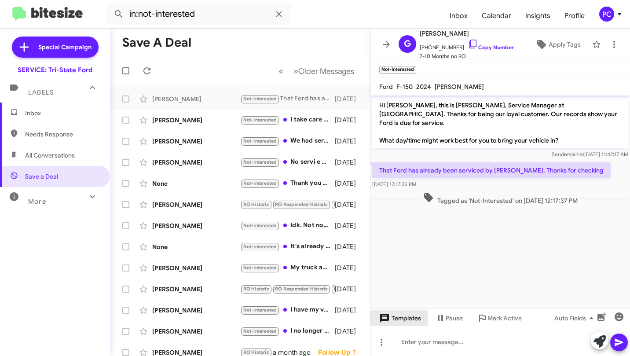
click at [393, 317] on span "Templates" at bounding box center [399, 318] width 44 height 16
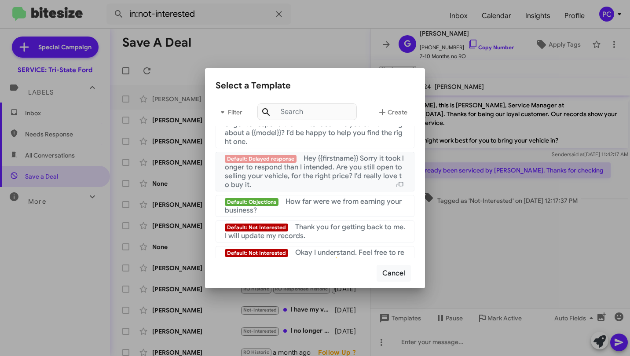
scroll to position [590, 0]
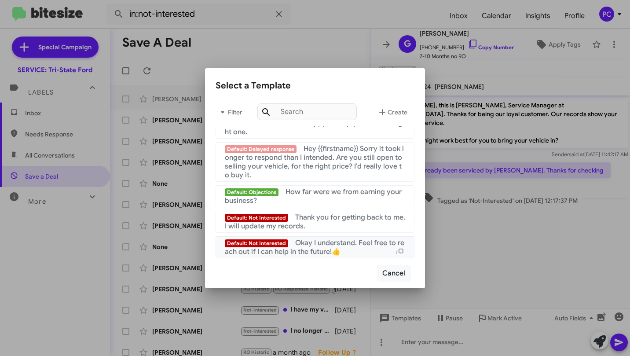
click at [314, 248] on span "Okay I understand. Feel free to reach out if I can help in the future!👍" at bounding box center [314, 247] width 179 height 18
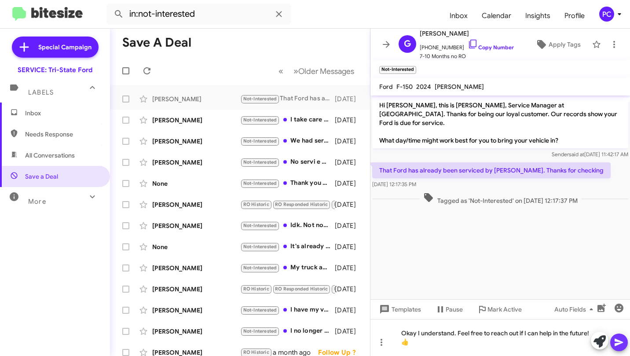
click at [621, 343] on icon at bounding box center [618, 342] width 8 height 7
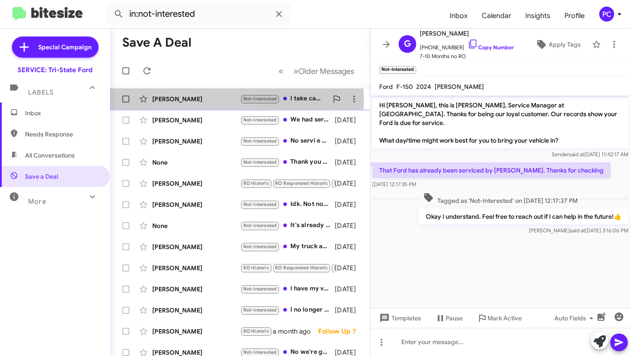
click at [199, 100] on div "Keith Weber" at bounding box center [196, 99] width 88 height 9
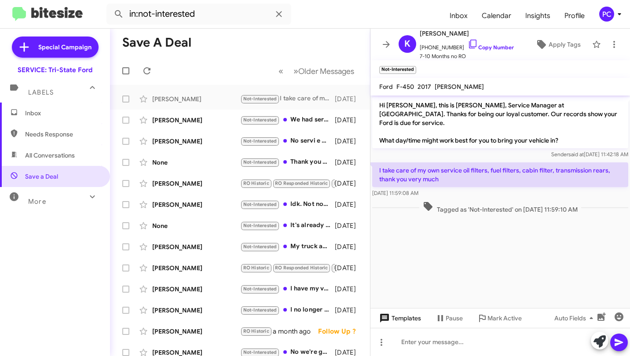
click at [402, 317] on span "Templates" at bounding box center [399, 318] width 44 height 16
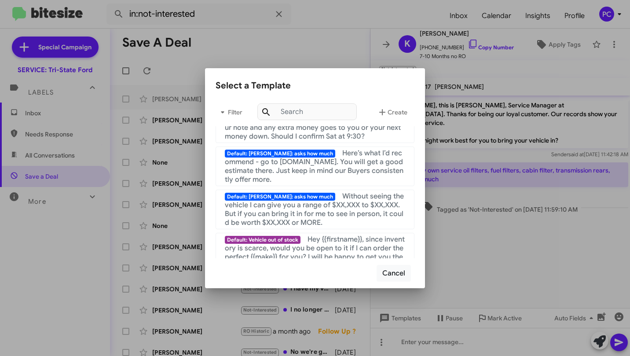
scroll to position [590, 0]
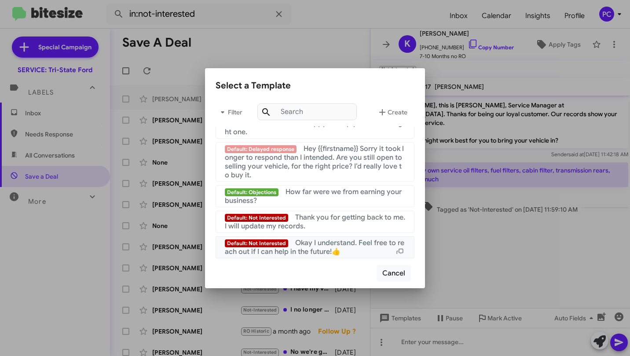
click at [311, 245] on span "Okay I understand. Feel free to reach out if I can help in the future!👍" at bounding box center [314, 247] width 179 height 18
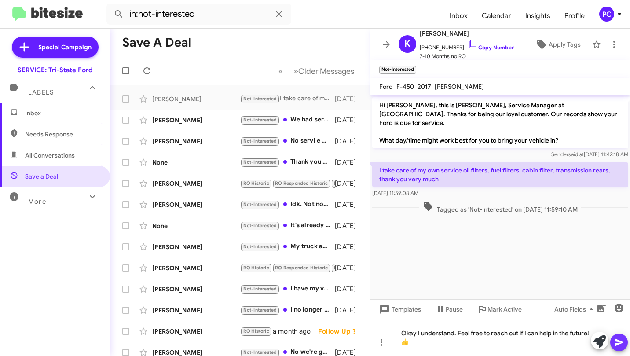
click at [625, 342] on button at bounding box center [619, 342] width 18 height 18
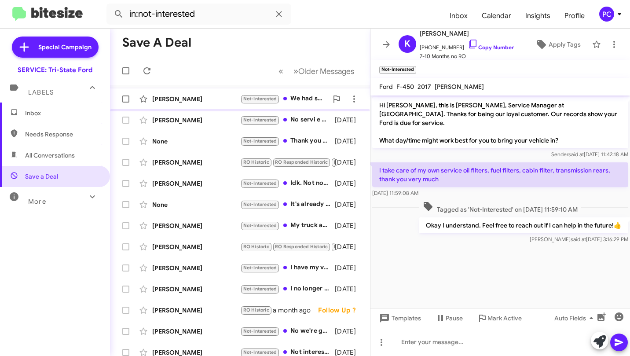
click at [210, 97] on div "Vanessa Nunez" at bounding box center [196, 99] width 88 height 9
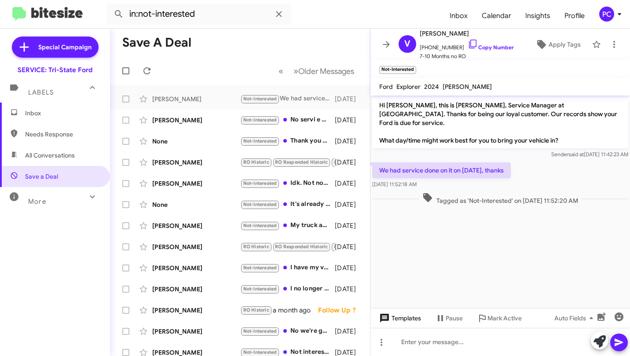
click at [406, 319] on span "Templates" at bounding box center [399, 318] width 44 height 16
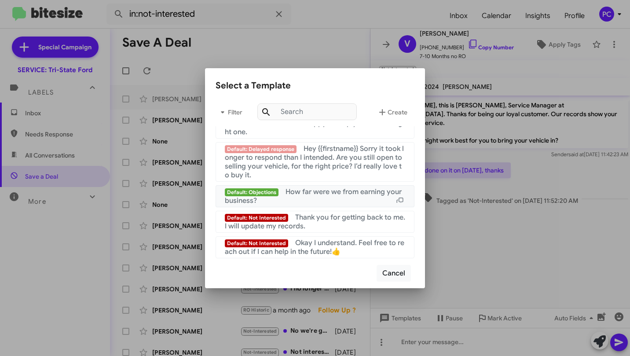
scroll to position [590, 0]
click at [304, 244] on span "Okay I understand. Feel free to reach out if I can help in the future!👍" at bounding box center [314, 247] width 179 height 18
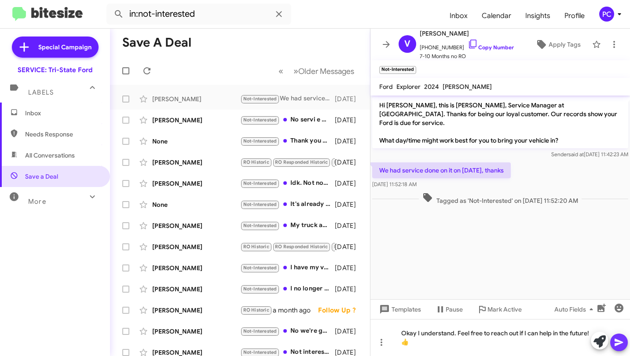
click at [620, 343] on icon at bounding box center [618, 342] width 8 height 7
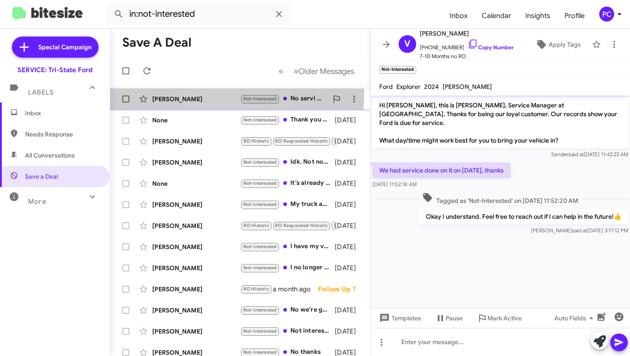
click at [217, 92] on div "Brian Reynolds Not-Interested No servi e due just had oil changed 13 days ago" at bounding box center [240, 99] width 246 height 18
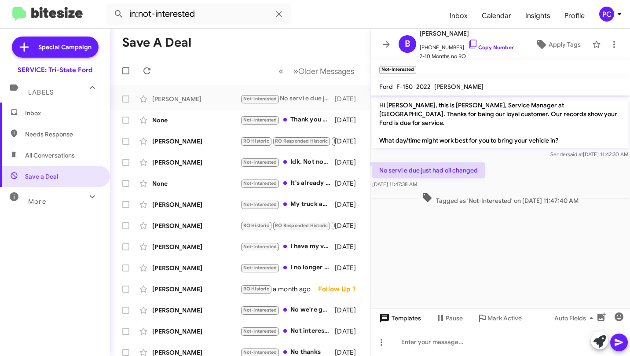
click at [408, 317] on span "Templates" at bounding box center [399, 318] width 44 height 16
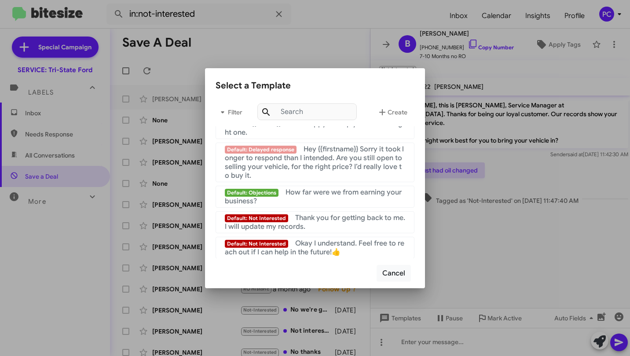
scroll to position [590, 0]
click at [325, 244] on span "Okay I understand. Feel free to reach out if I can help in the future!👍" at bounding box center [314, 247] width 179 height 18
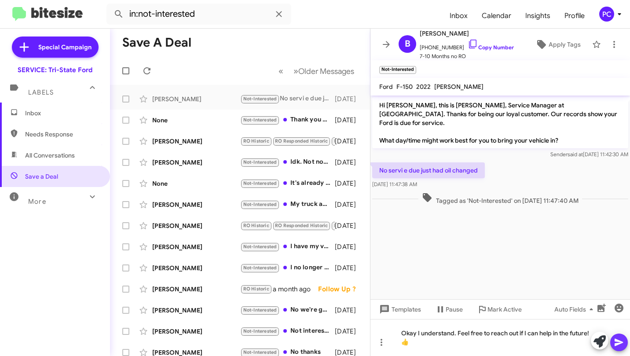
click at [617, 343] on icon at bounding box center [619, 342] width 11 height 11
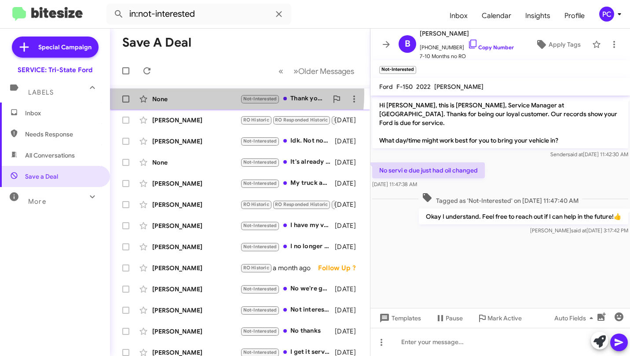
click at [200, 93] on div "None Not-Interested Thank you but I moved to Rehoboth Beach so it's not conveni…" at bounding box center [240, 99] width 246 height 18
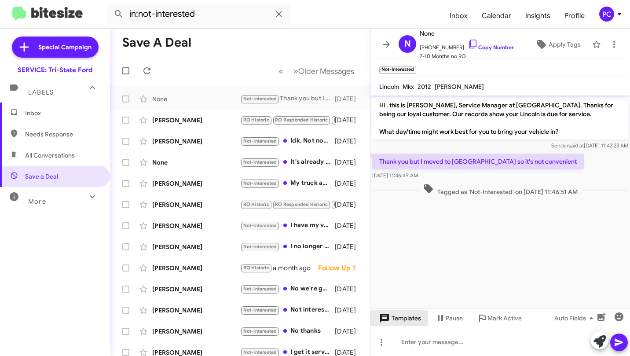
click at [400, 320] on span "Templates" at bounding box center [399, 318] width 44 height 16
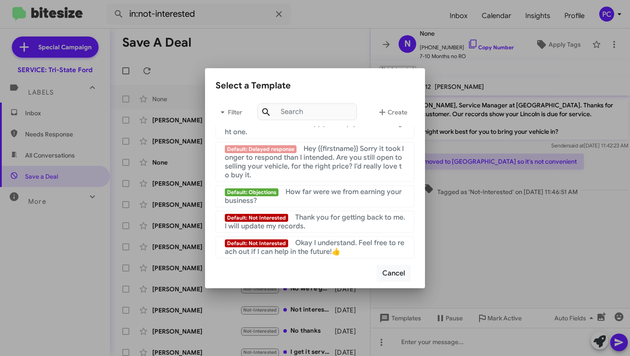
scroll to position [590, 0]
click at [320, 219] on span "Thank you for getting back to me. I will update my records." at bounding box center [315, 222] width 180 height 18
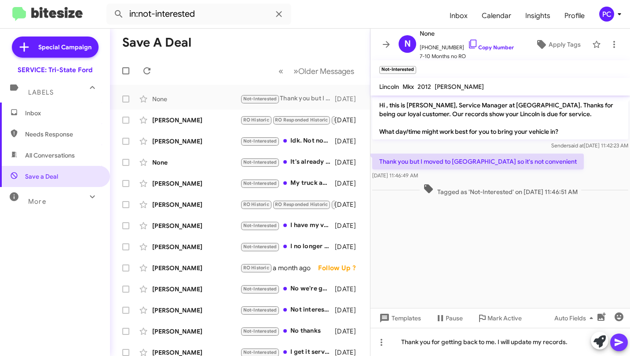
click at [619, 341] on icon at bounding box center [618, 342] width 8 height 7
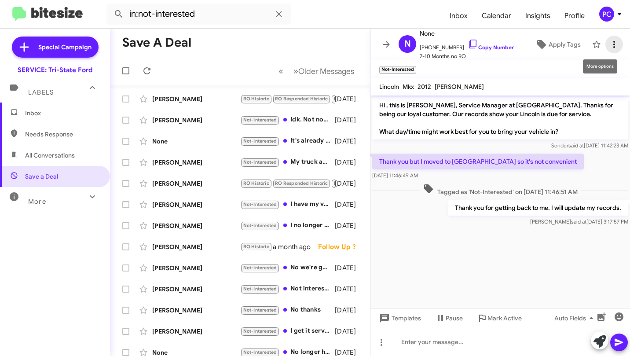
click at [613, 44] on icon at bounding box center [614, 44] width 2 height 7
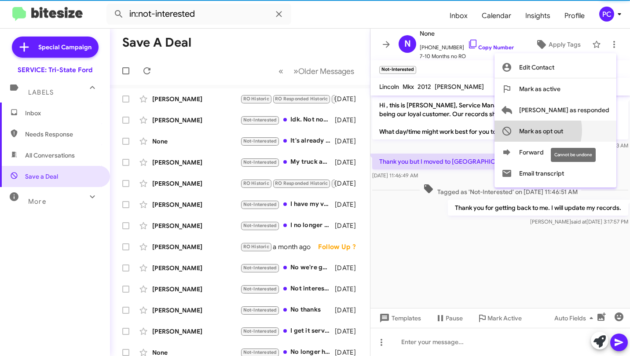
click at [563, 130] on span "Mark as opt out" at bounding box center [541, 131] width 44 height 21
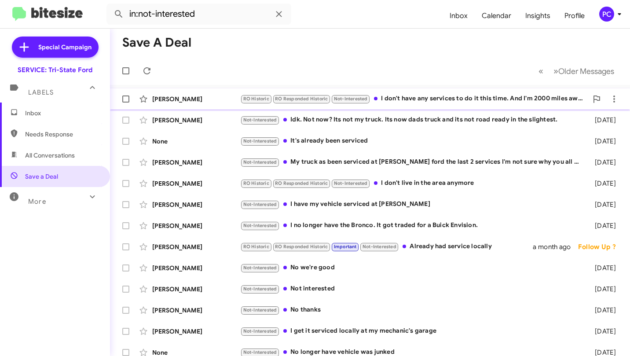
click at [227, 99] on div "August Meadows" at bounding box center [196, 99] width 88 height 9
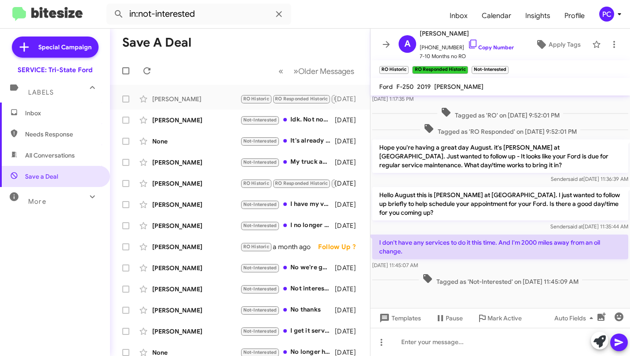
scroll to position [241, 0]
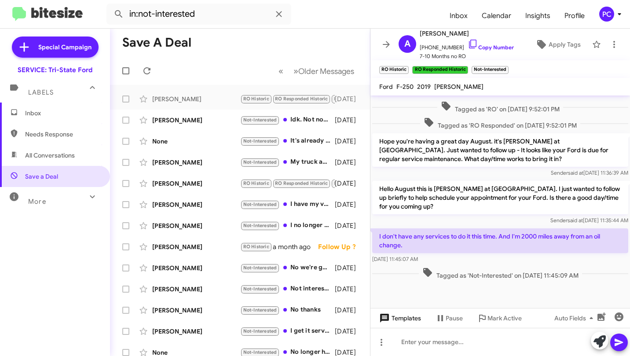
click at [398, 318] on span "Templates" at bounding box center [399, 318] width 44 height 16
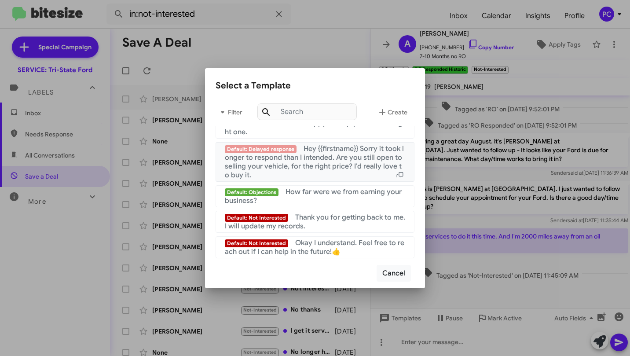
scroll to position [590, 0]
click at [313, 241] on span "Okay I understand. Feel free to reach out if I can help in the future!👍" at bounding box center [314, 247] width 179 height 18
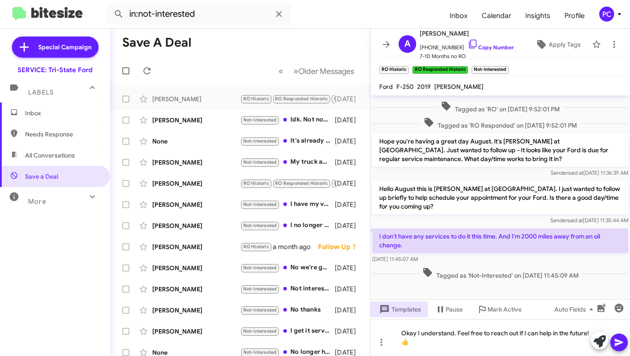
click at [621, 340] on icon at bounding box center [619, 342] width 11 height 11
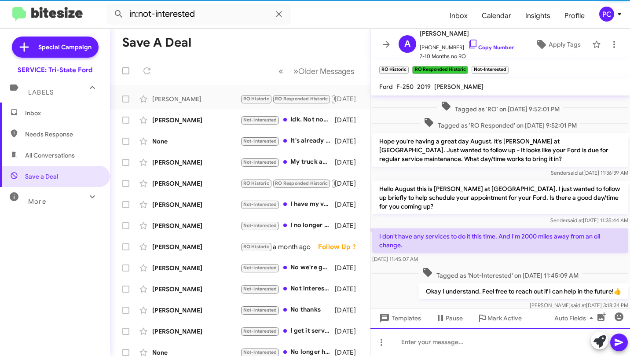
scroll to position [0, 0]
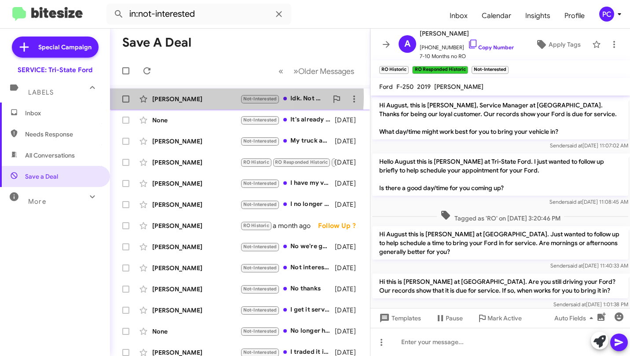
click at [217, 97] on div "Austin Lockard" at bounding box center [196, 99] width 88 height 9
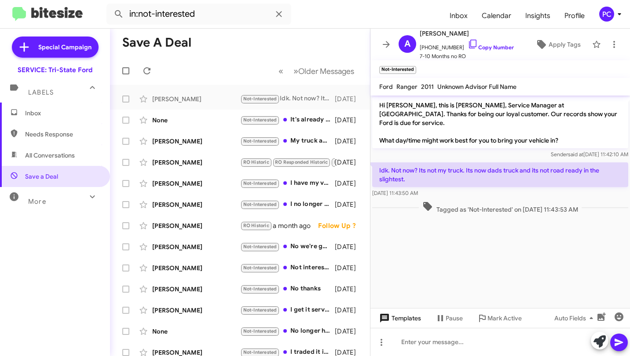
click at [406, 319] on span "Templates" at bounding box center [399, 318] width 44 height 16
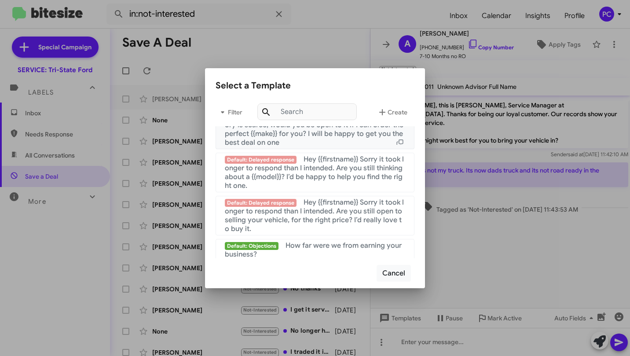
scroll to position [590, 0]
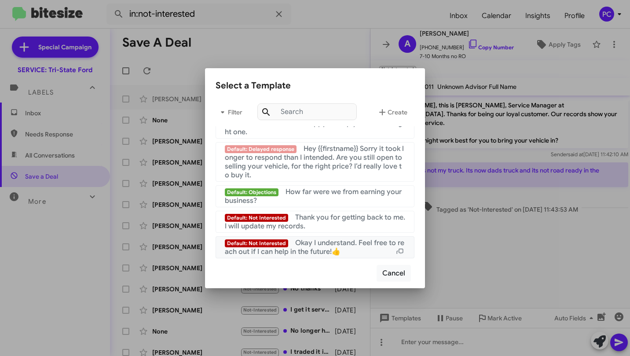
click at [307, 243] on span "Okay I understand. Feel free to reach out if I can help in the future!👍" at bounding box center [314, 247] width 179 height 18
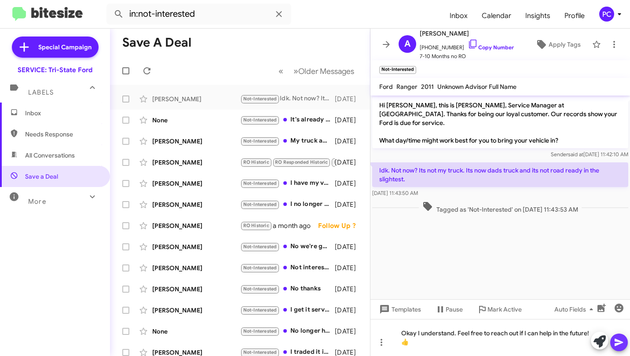
click at [622, 344] on icon at bounding box center [619, 342] width 11 height 11
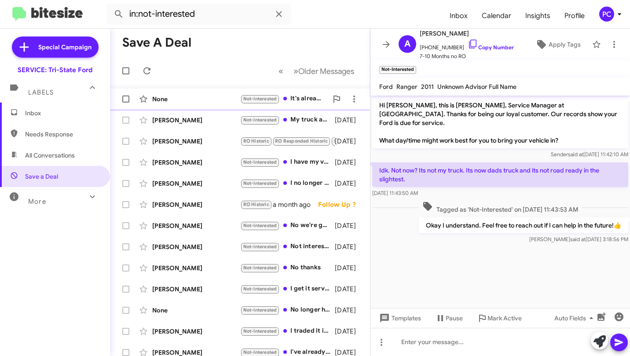
click at [197, 99] on div "None" at bounding box center [196, 99] width 88 height 9
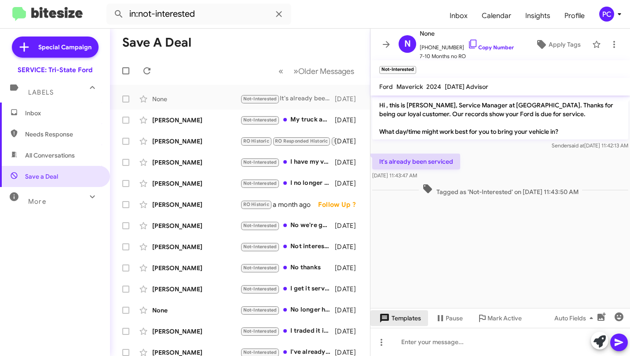
click at [403, 316] on span "Templates" at bounding box center [399, 318] width 44 height 16
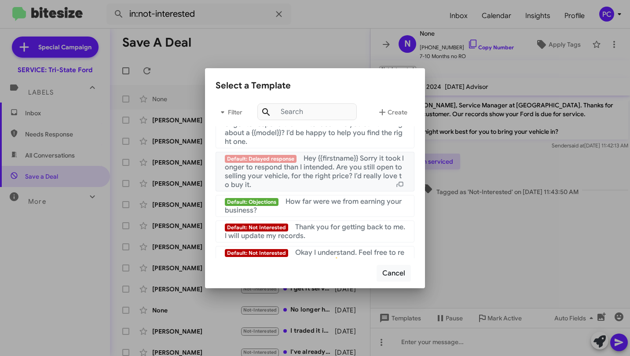
scroll to position [590, 0]
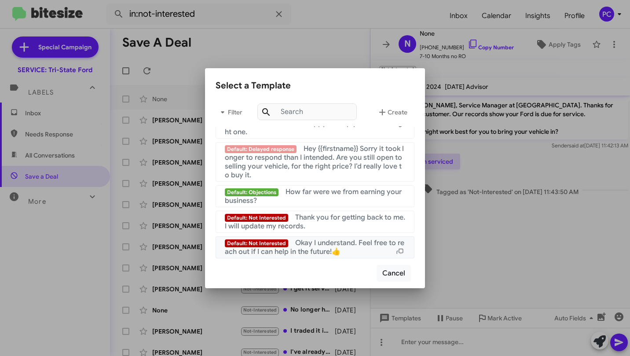
click at [318, 244] on span "Okay I understand. Feel free to reach out if I can help in the future!👍" at bounding box center [314, 247] width 179 height 18
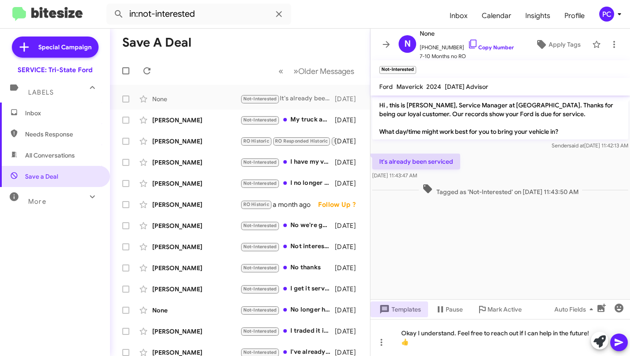
click at [618, 342] on icon at bounding box center [619, 342] width 11 height 11
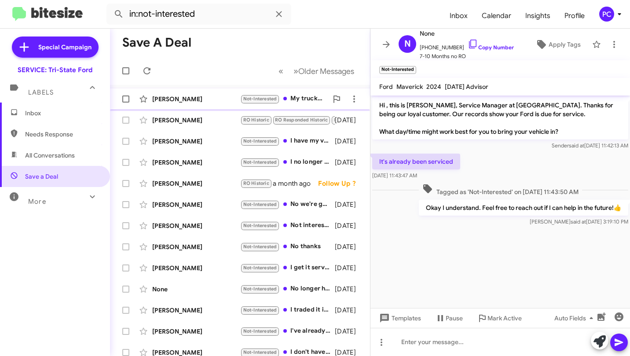
click at [214, 99] on div "Scott Kinnamon" at bounding box center [196, 99] width 88 height 9
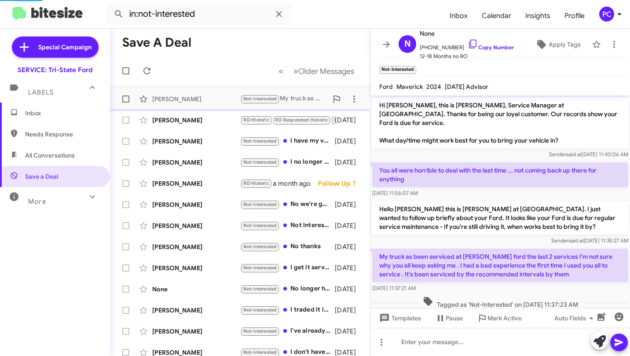
scroll to position [5, 0]
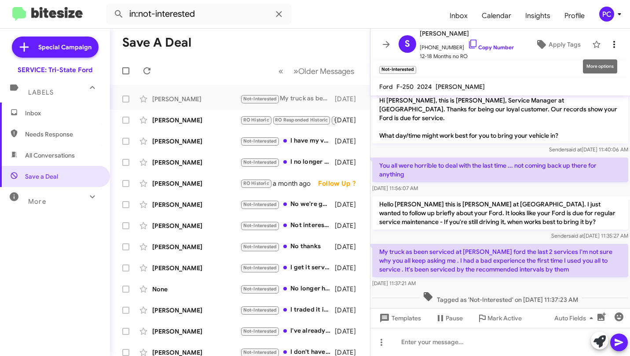
click at [609, 40] on icon at bounding box center [614, 44] width 11 height 11
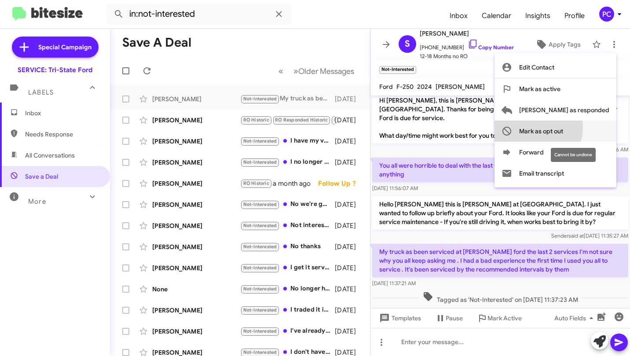
click at [563, 128] on span "Mark as opt out" at bounding box center [541, 131] width 44 height 21
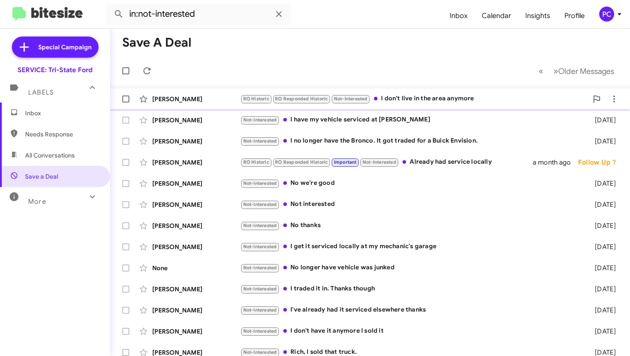
click at [225, 99] on div "Jon Carrigan" at bounding box center [196, 99] width 88 height 9
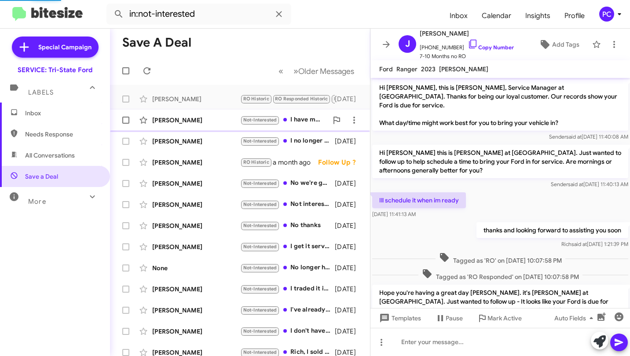
scroll to position [129, 0]
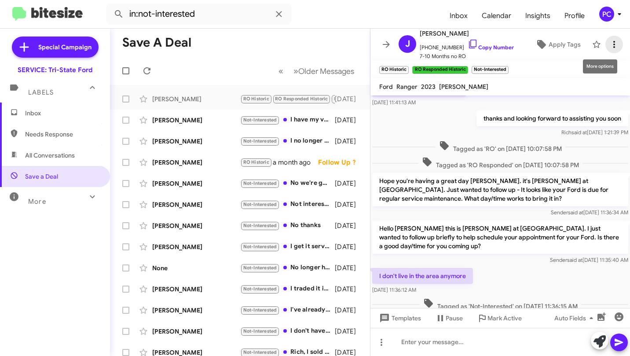
click at [609, 46] on icon at bounding box center [614, 44] width 11 height 11
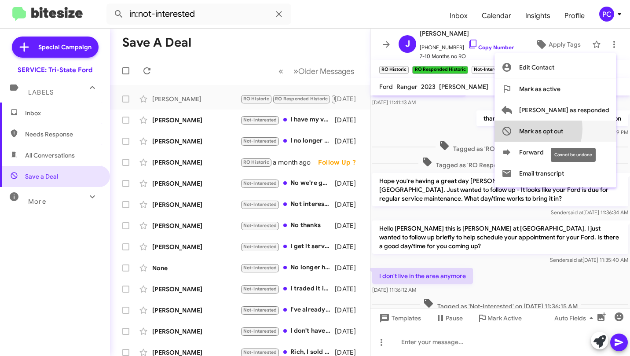
click at [563, 128] on span "Mark as opt out" at bounding box center [541, 131] width 44 height 21
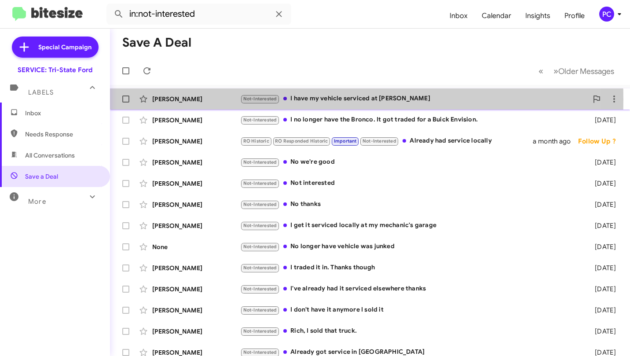
click at [221, 99] on div "Casey Kelly" at bounding box center [196, 99] width 88 height 9
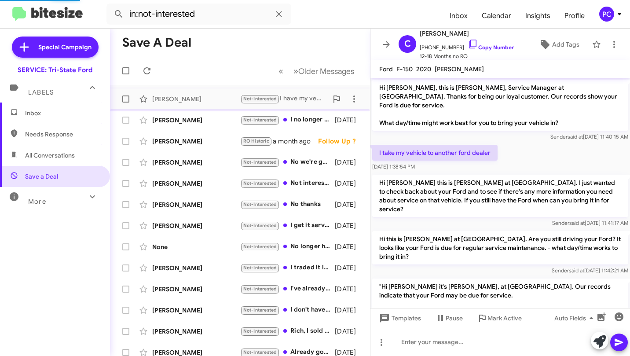
scroll to position [315, 0]
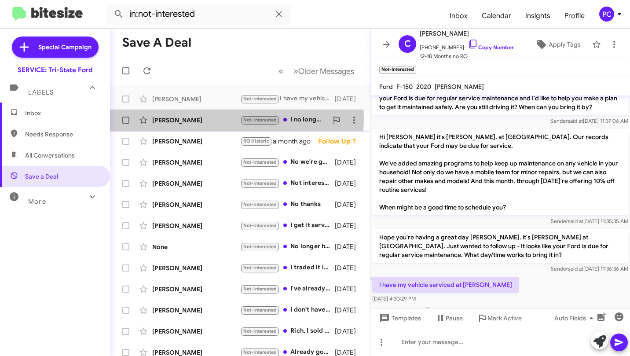
click at [218, 119] on div "Siple Sheila" at bounding box center [196, 120] width 88 height 9
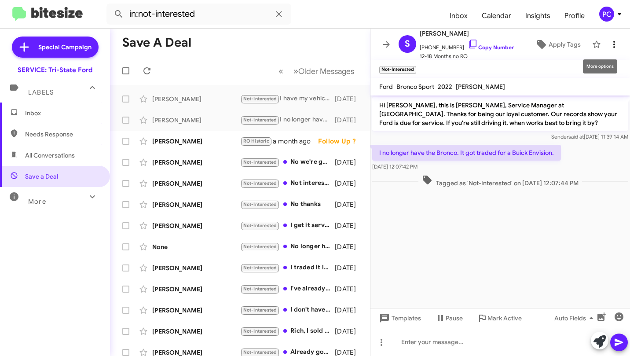
click at [613, 42] on icon at bounding box center [614, 44] width 2 height 7
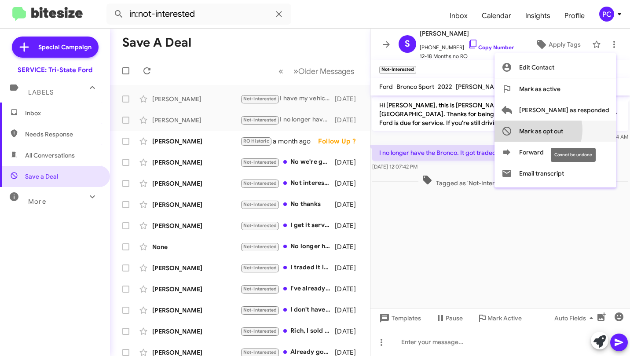
click at [563, 130] on span "Mark as opt out" at bounding box center [541, 131] width 44 height 21
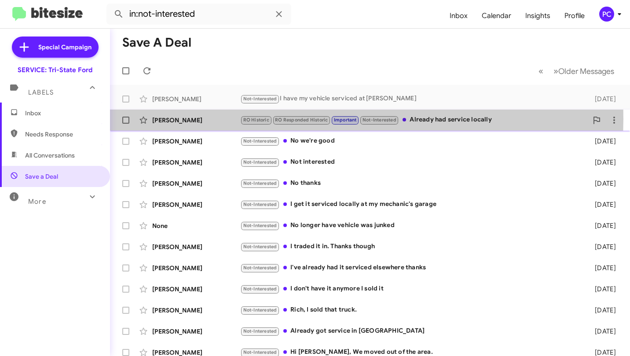
click at [210, 119] on div "David Priebe" at bounding box center [196, 120] width 88 height 9
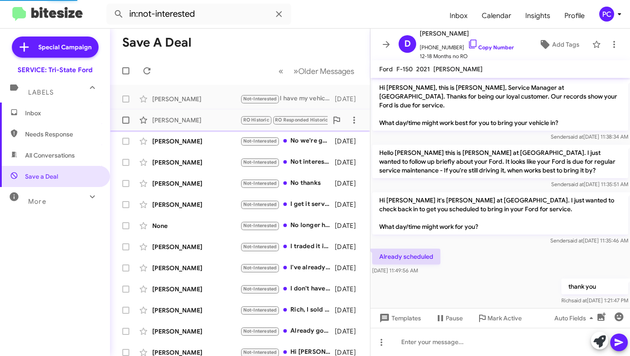
scroll to position [359, 0]
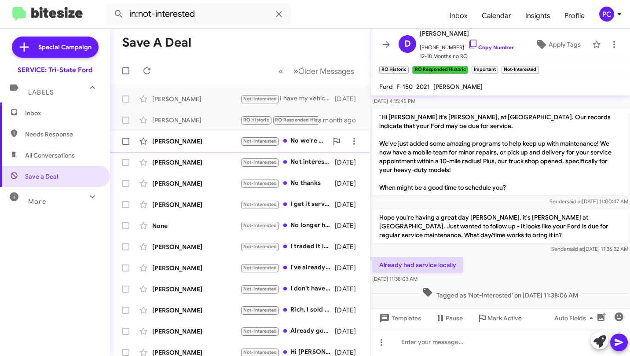
click at [230, 141] on div "Heather Powell" at bounding box center [196, 141] width 88 height 9
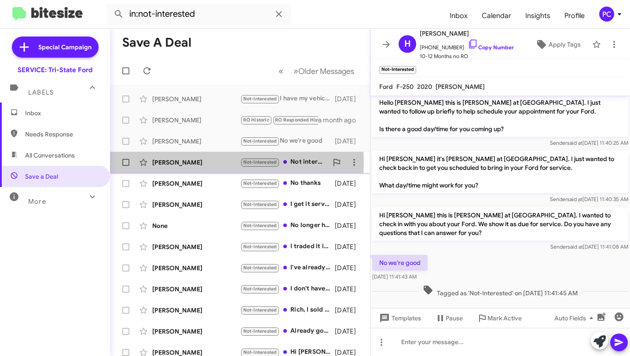
click at [229, 162] on div "Linda Landbeck" at bounding box center [196, 162] width 88 height 9
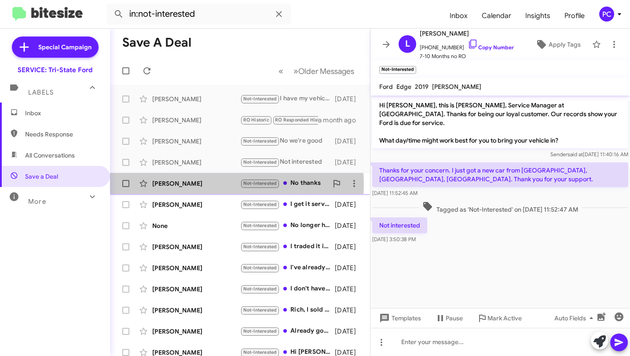
click at [210, 184] on div "Brian Russell" at bounding box center [196, 183] width 88 height 9
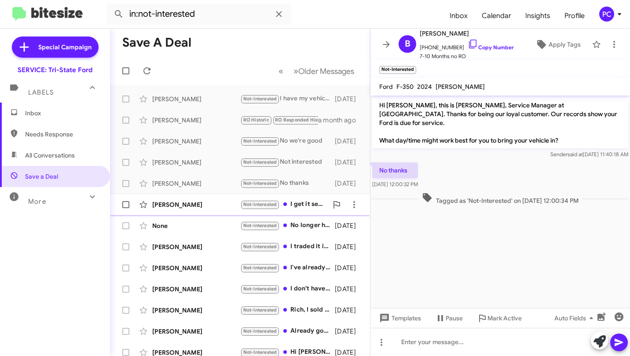
click at [209, 203] on div "John Konther" at bounding box center [196, 204] width 88 height 9
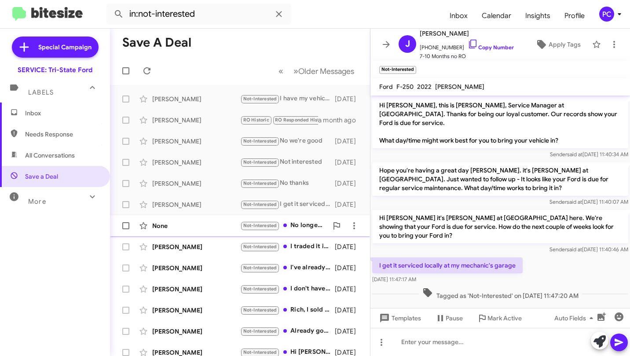
click at [186, 227] on div "None" at bounding box center [196, 225] width 88 height 9
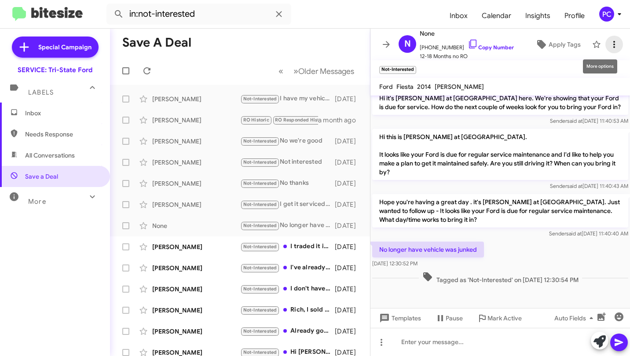
click at [613, 45] on icon at bounding box center [614, 44] width 2 height 7
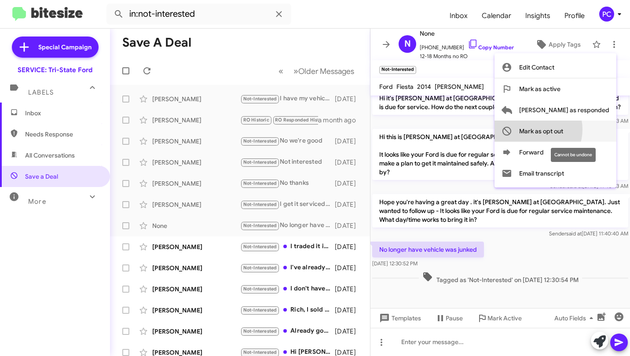
click at [563, 129] on span "Mark as opt out" at bounding box center [541, 131] width 44 height 21
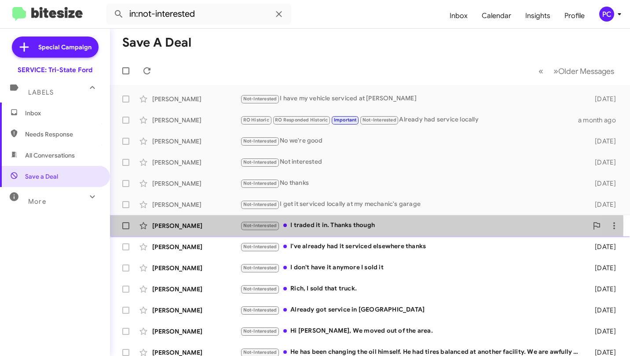
click at [222, 224] on div "Jonathan Worth" at bounding box center [196, 225] width 88 height 9
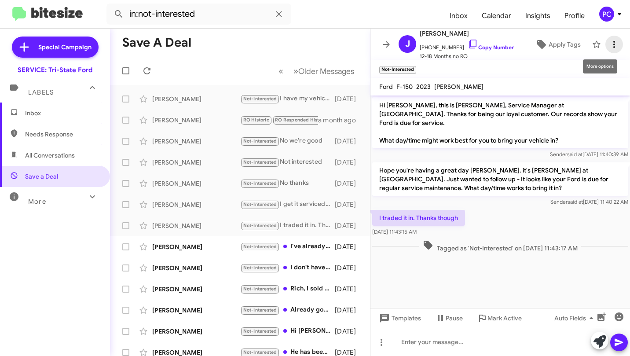
click at [609, 48] on icon at bounding box center [614, 44] width 11 height 11
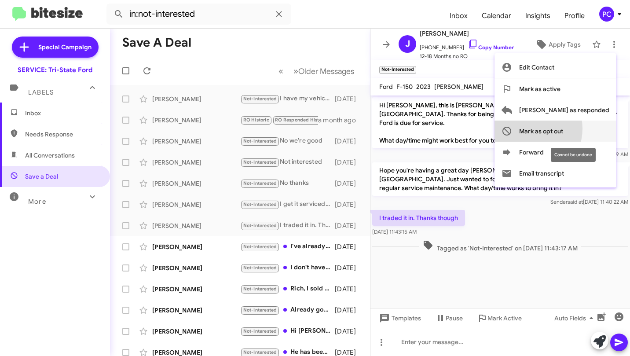
click at [563, 128] on span "Mark as opt out" at bounding box center [541, 131] width 44 height 21
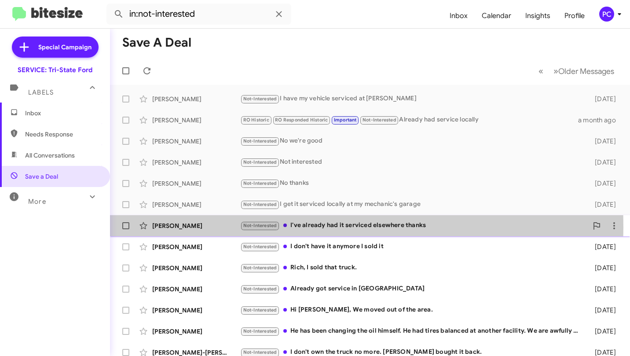
click at [200, 227] on div "Kelly Reisler" at bounding box center [196, 225] width 88 height 9
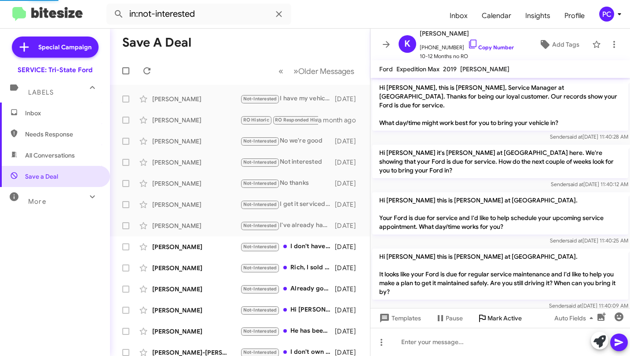
scroll to position [113, 0]
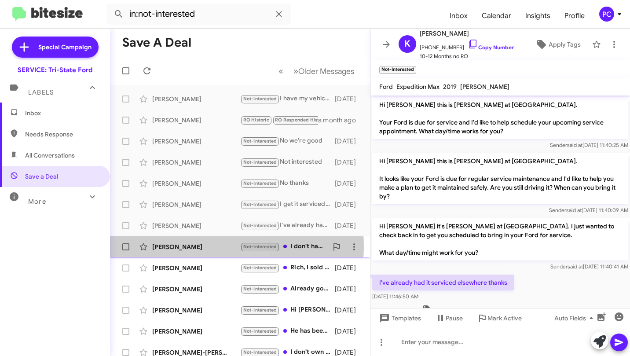
click at [204, 246] on div "Abby Barton" at bounding box center [196, 246] width 88 height 9
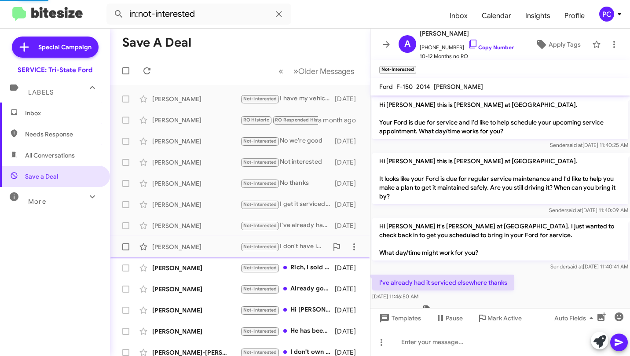
scroll to position [104, 0]
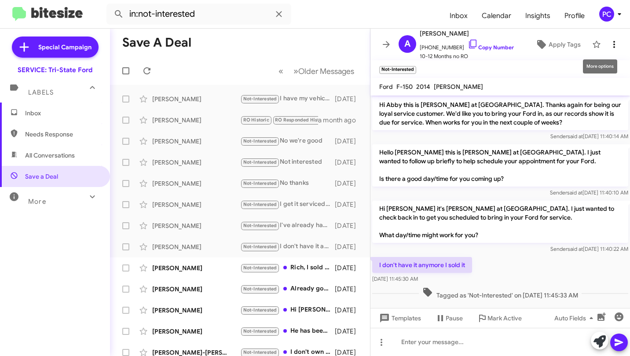
click at [610, 44] on icon at bounding box center [614, 44] width 11 height 11
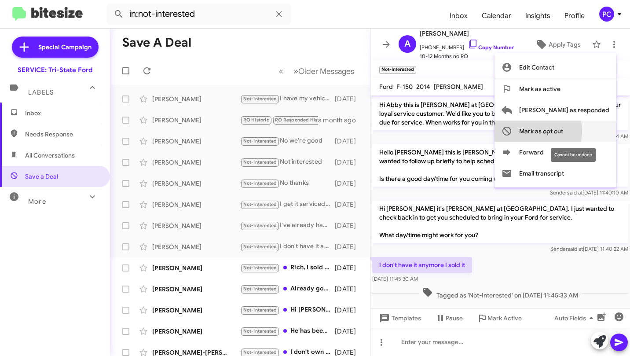
click at [563, 132] on span "Mark as opt out" at bounding box center [541, 131] width 44 height 21
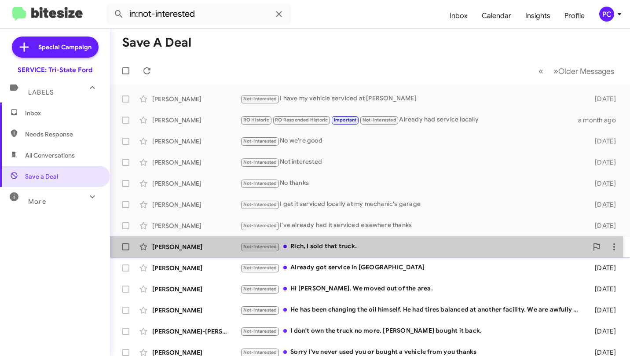
click at [229, 246] on div "Kerry Kempf" at bounding box center [196, 246] width 88 height 9
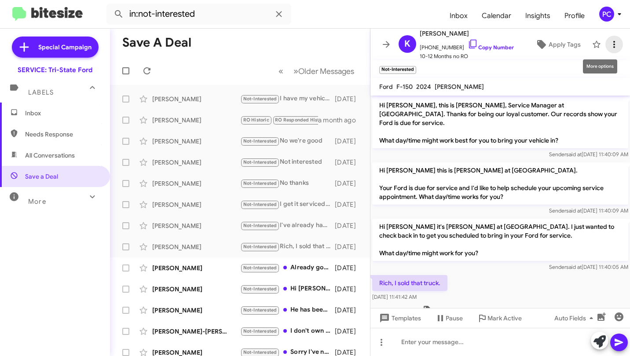
click at [609, 45] on icon at bounding box center [614, 44] width 11 height 11
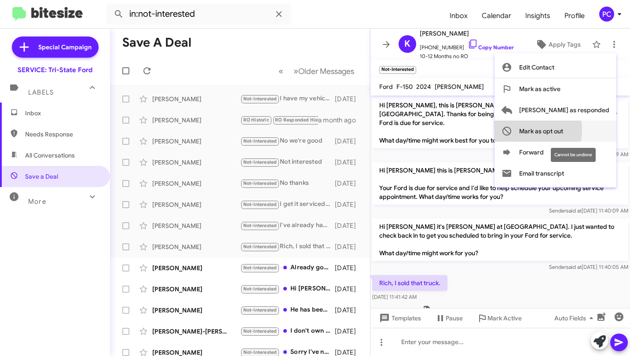
click at [562, 130] on span "Mark as opt out" at bounding box center [541, 131] width 44 height 21
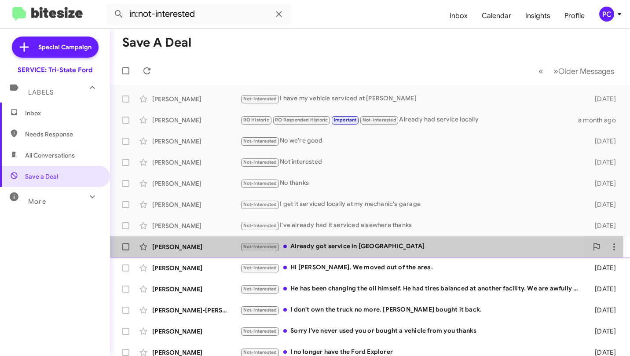
click at [212, 245] on div "Samuel Richie" at bounding box center [196, 246] width 88 height 9
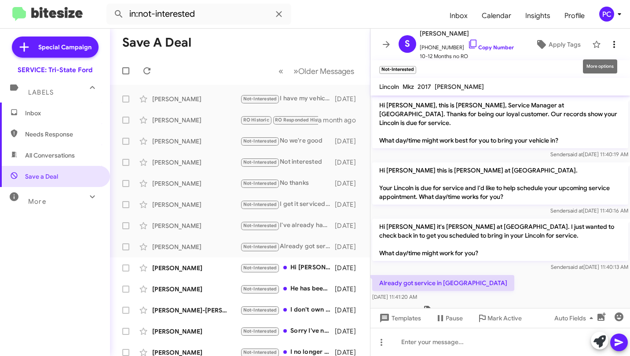
click at [609, 44] on icon at bounding box center [614, 44] width 11 height 11
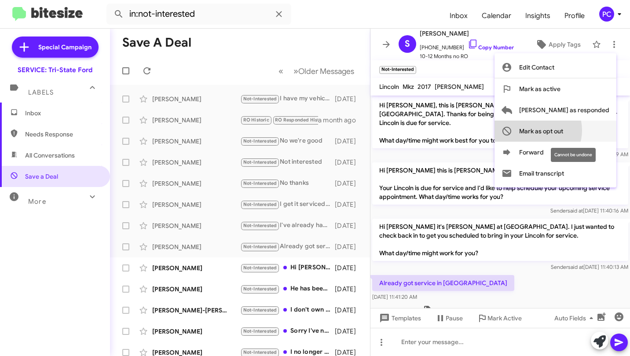
click at [563, 130] on span "Mark as opt out" at bounding box center [541, 131] width 44 height 21
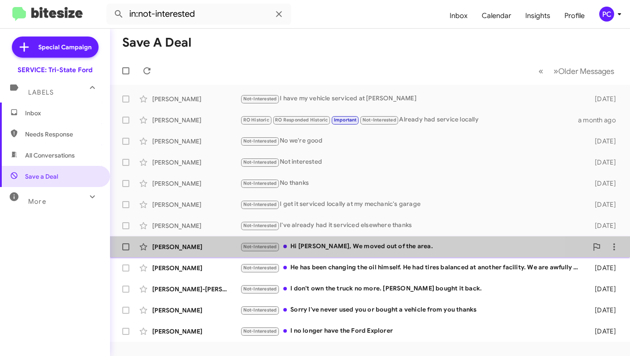
click at [206, 244] on div "Paul Roberts" at bounding box center [196, 246] width 88 height 9
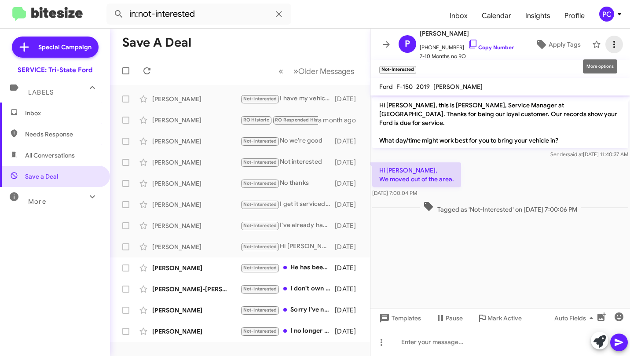
click at [609, 42] on icon at bounding box center [614, 44] width 11 height 11
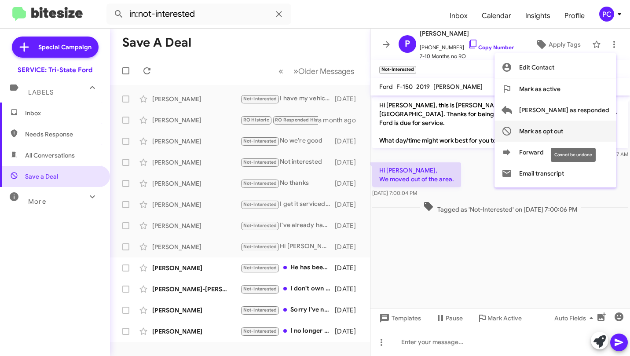
click at [563, 130] on span "Mark as opt out" at bounding box center [541, 131] width 44 height 21
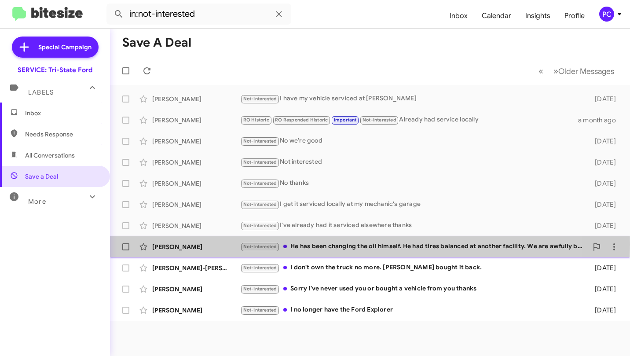
click at [215, 244] on div "Raymond Martin" at bounding box center [196, 246] width 88 height 9
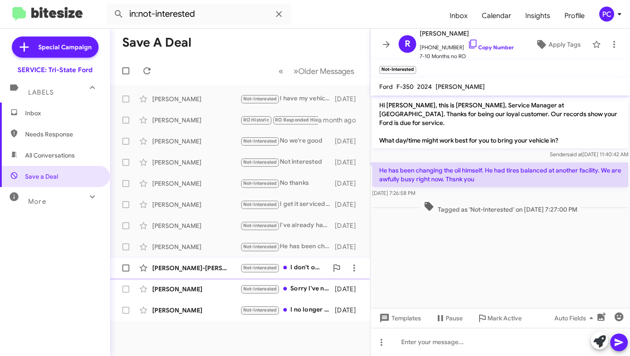
click at [216, 269] on div "Linda Grim-Harry" at bounding box center [196, 267] width 88 height 9
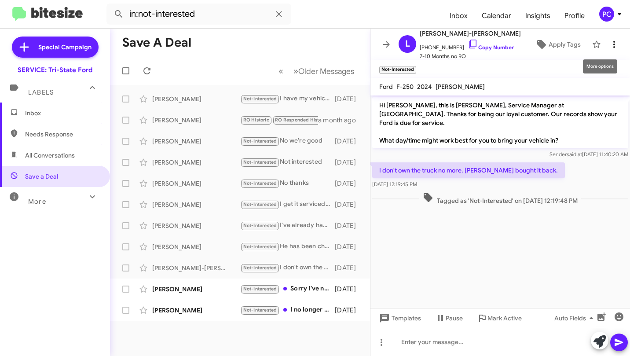
click at [609, 42] on icon at bounding box center [614, 44] width 11 height 11
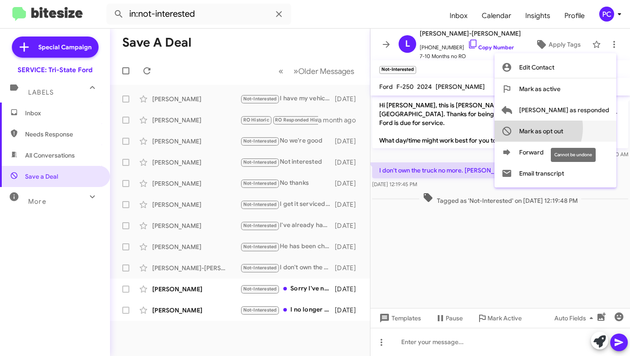
click at [563, 128] on span "Mark as opt out" at bounding box center [541, 131] width 44 height 21
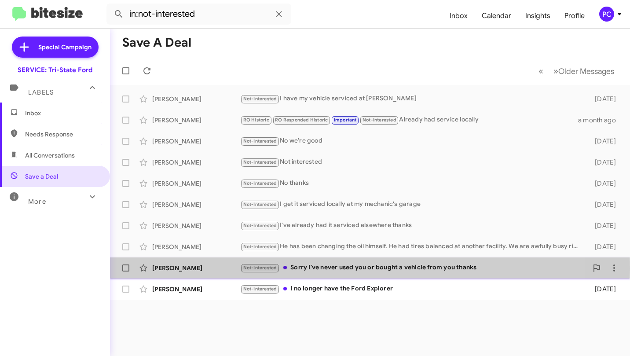
click at [216, 269] on div "Lucas Dowell" at bounding box center [196, 267] width 88 height 9
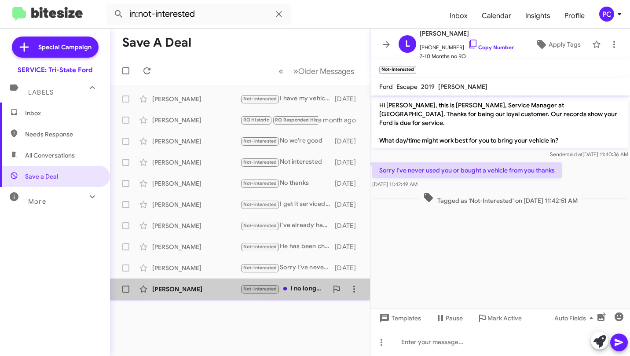
click at [202, 284] on div "Tricia Deaver Not-Interested I no longer have the Ford Explorer 5 months ago" at bounding box center [240, 289] width 246 height 18
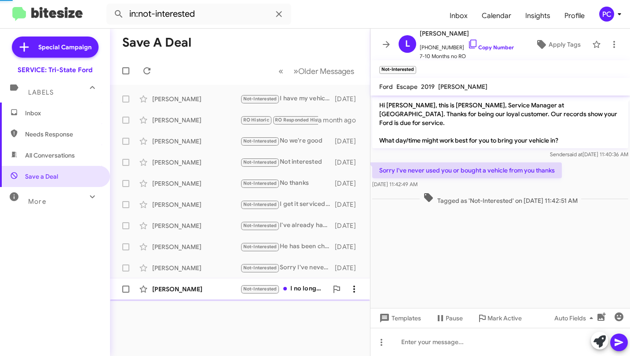
scroll to position [154, 0]
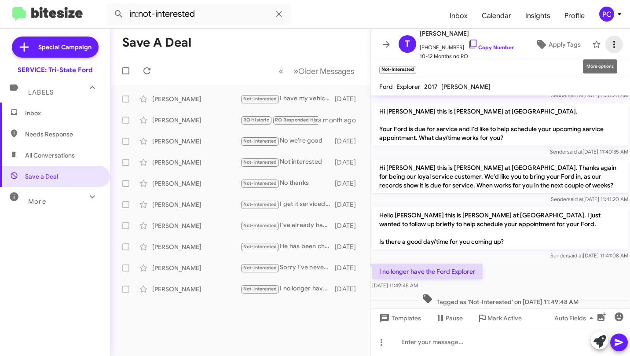
click at [609, 46] on icon at bounding box center [614, 44] width 11 height 11
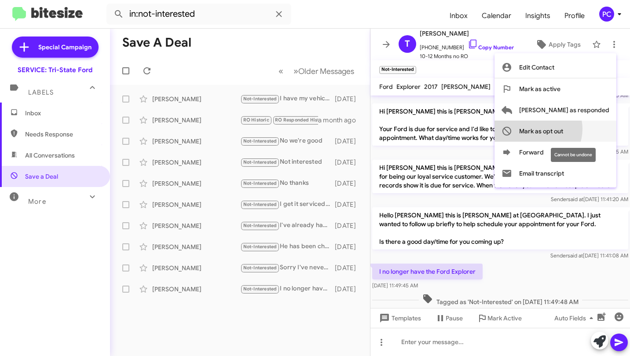
click at [563, 129] on span "Mark as opt out" at bounding box center [541, 131] width 44 height 21
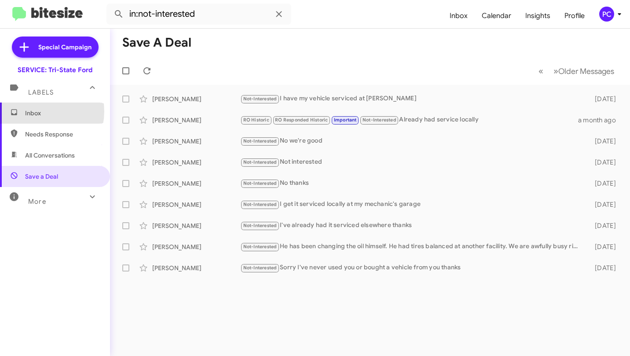
click at [33, 111] on span "Inbox" at bounding box center [62, 113] width 75 height 9
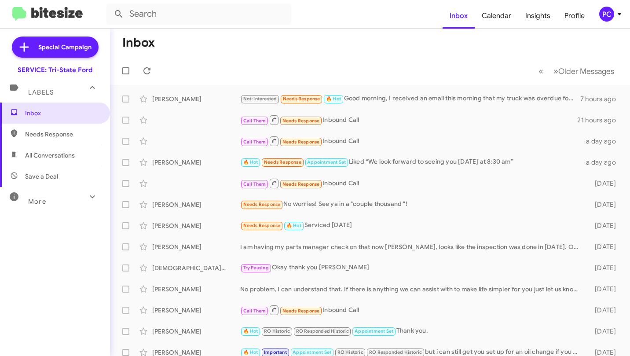
click at [608, 17] on div "PC" at bounding box center [606, 14] width 15 height 15
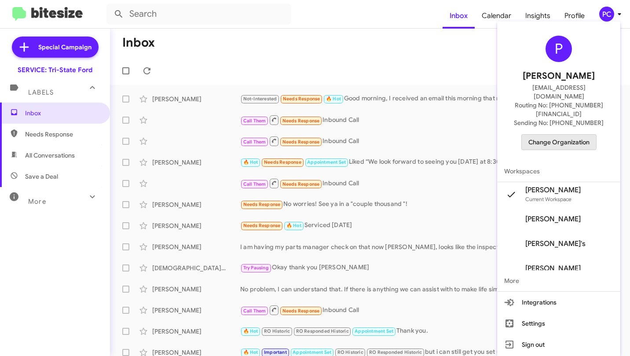
click at [561, 135] on span "Change Organization" at bounding box center [558, 142] width 61 height 15
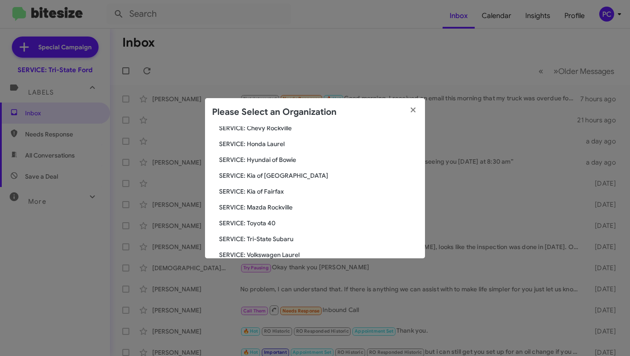
scroll to position [132, 0]
click at [263, 206] on span "SERVICE: Mazda Rockville" at bounding box center [318, 206] width 199 height 9
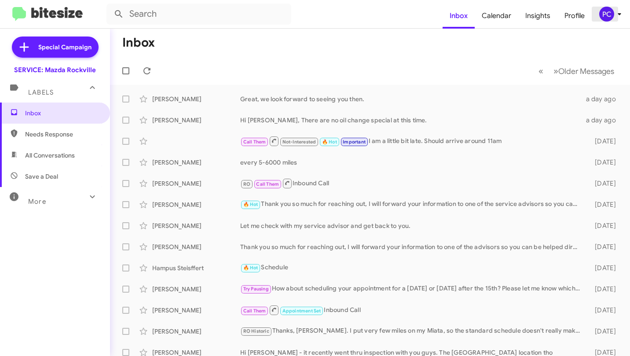
click at [607, 13] on div "PC" at bounding box center [606, 14] width 15 height 15
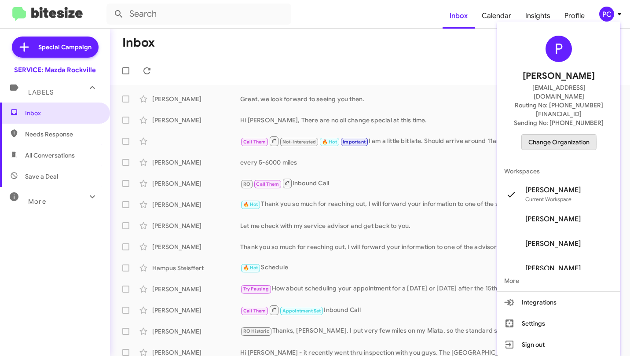
click at [550, 135] on span "Change Organization" at bounding box center [558, 142] width 61 height 15
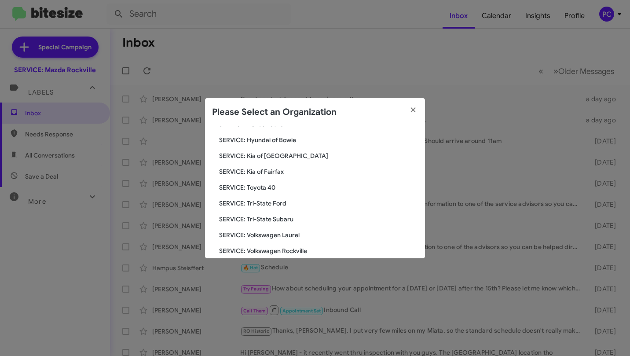
scroll to position [162, 0]
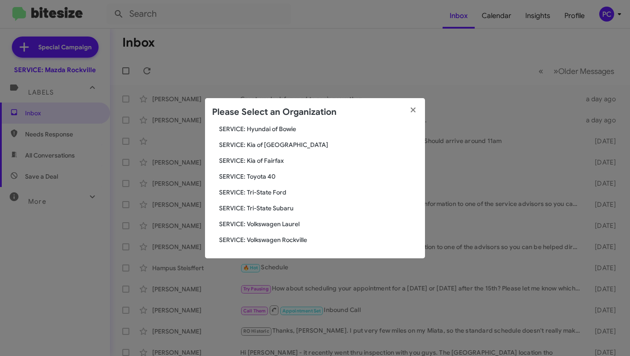
click at [248, 175] on span "SERVICE: Toyota 40" at bounding box center [318, 176] width 199 height 9
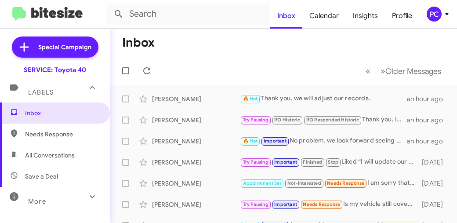
click at [197, 43] on mat-toolbar-row "Inbox" at bounding box center [283, 43] width 347 height 28
click at [150, 70] on icon at bounding box center [146, 70] width 7 height 7
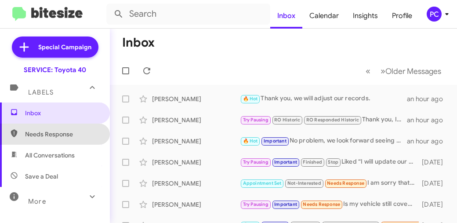
click at [56, 132] on span "Needs Response" at bounding box center [62, 134] width 75 height 9
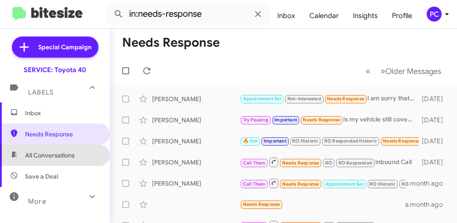
click at [57, 155] on span "All Conversations" at bounding box center [50, 155] width 50 height 9
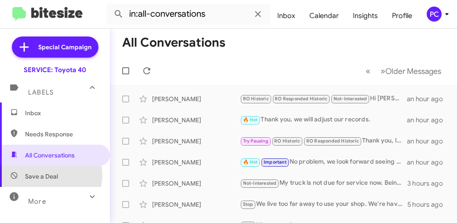
click at [51, 175] on span "Save a Deal" at bounding box center [41, 176] width 33 height 9
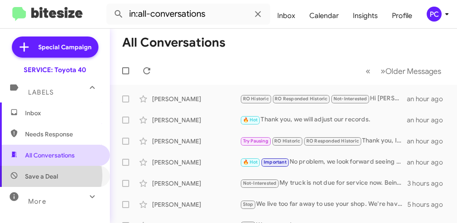
type input "in:not-interested"
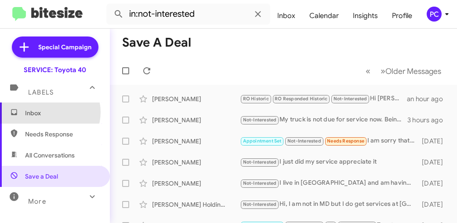
click at [50, 112] on span "Inbox" at bounding box center [62, 113] width 75 height 9
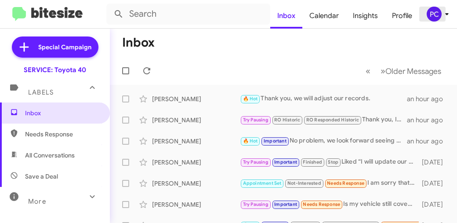
click at [430, 13] on div "PC" at bounding box center [434, 14] width 15 height 15
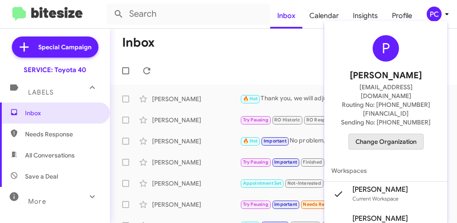
click at [374, 134] on span "Change Organization" at bounding box center [386, 141] width 61 height 15
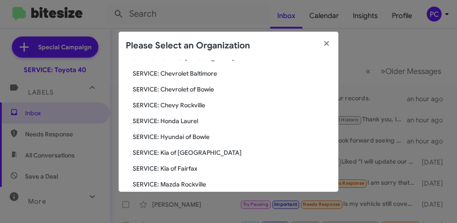
scroll to position [132, 0]
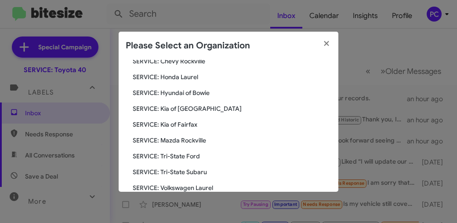
click at [184, 140] on span "SERVICE: Mazda Rockville" at bounding box center [232, 140] width 199 height 9
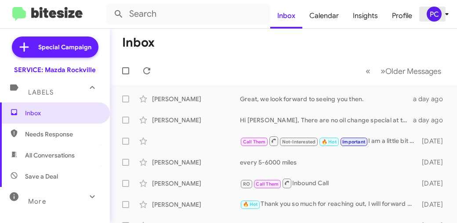
click at [433, 15] on div "PC" at bounding box center [434, 14] width 15 height 15
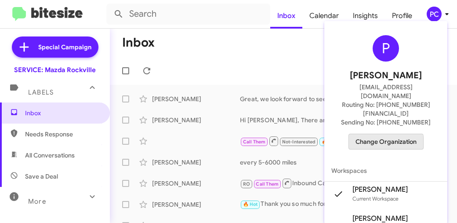
click at [378, 134] on span "Change Organization" at bounding box center [386, 141] width 61 height 15
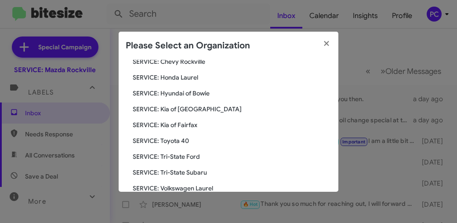
scroll to position [132, 0]
click at [175, 138] on span "SERVICE: Toyota 40" at bounding box center [232, 140] width 199 height 9
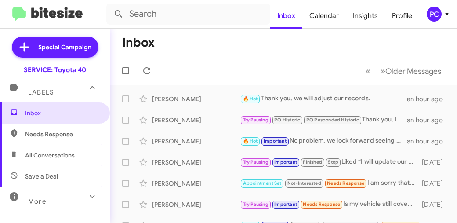
click at [435, 15] on div "PC" at bounding box center [434, 14] width 15 height 15
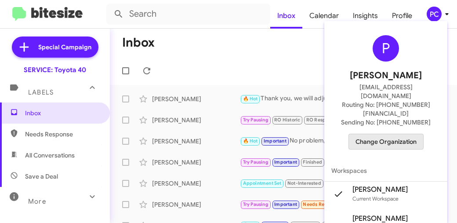
click at [383, 134] on span "Change Organization" at bounding box center [386, 141] width 61 height 15
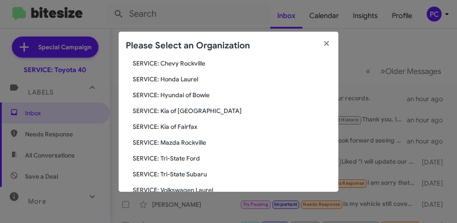
scroll to position [162, 0]
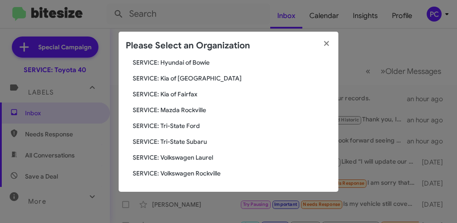
click at [172, 125] on span "SERVICE: Tri-State Ford" at bounding box center [232, 125] width 199 height 9
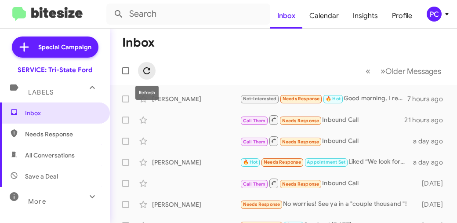
click at [146, 69] on icon at bounding box center [147, 71] width 11 height 11
click at [149, 70] on icon at bounding box center [146, 70] width 7 height 7
click at [433, 18] on div "PC" at bounding box center [434, 14] width 15 height 15
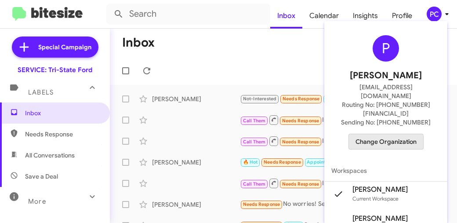
click at [379, 134] on span "Change Organization" at bounding box center [386, 141] width 61 height 15
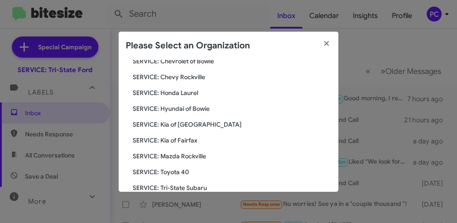
scroll to position [132, 0]
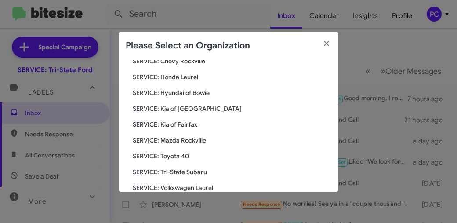
click at [171, 155] on span "SERVICE: Toyota 40" at bounding box center [232, 156] width 199 height 9
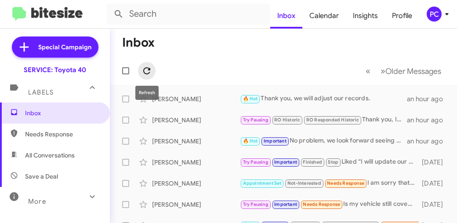
click at [147, 71] on icon at bounding box center [147, 71] width 11 height 11
